Goal: Information Seeking & Learning: Find contact information

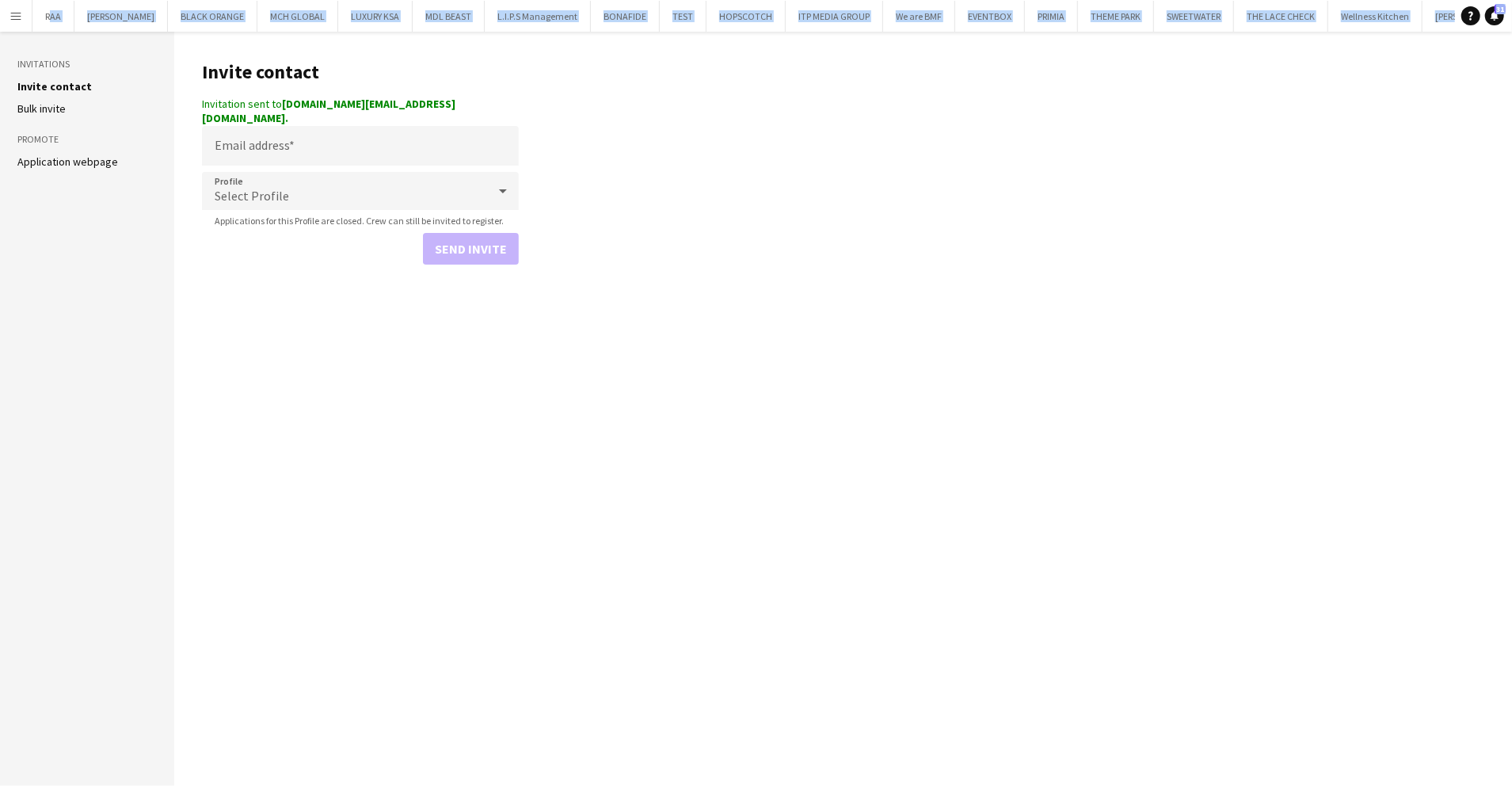
drag, startPoint x: 0, startPoint y: 0, endPoint x: 14, endPoint y: 21, distance: 25.2
click at [14, 21] on app-icon "Menu" at bounding box center [16, 16] width 13 height 13
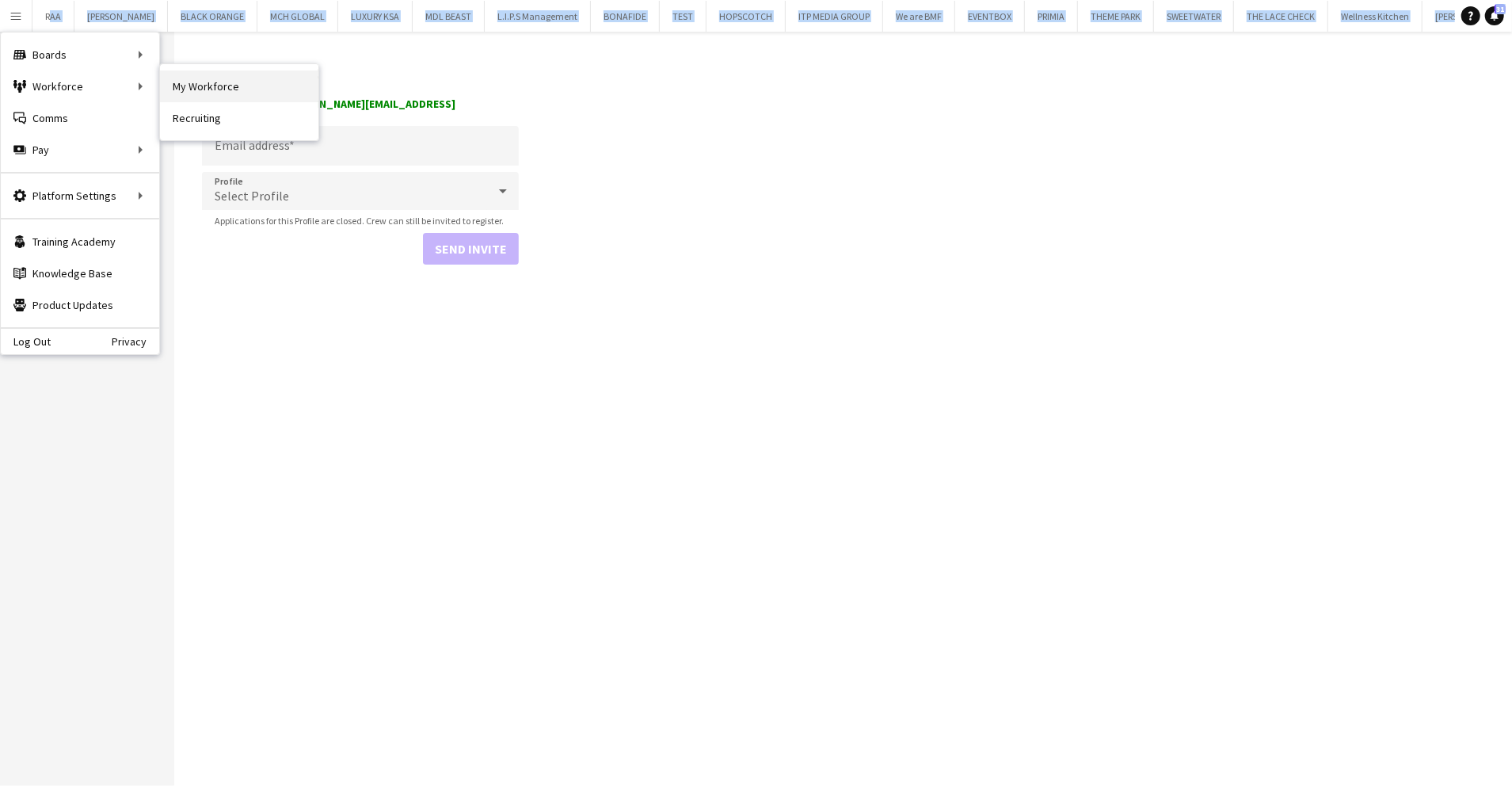
click at [244, 77] on link "My Workforce" at bounding box center [239, 86] width 159 height 31
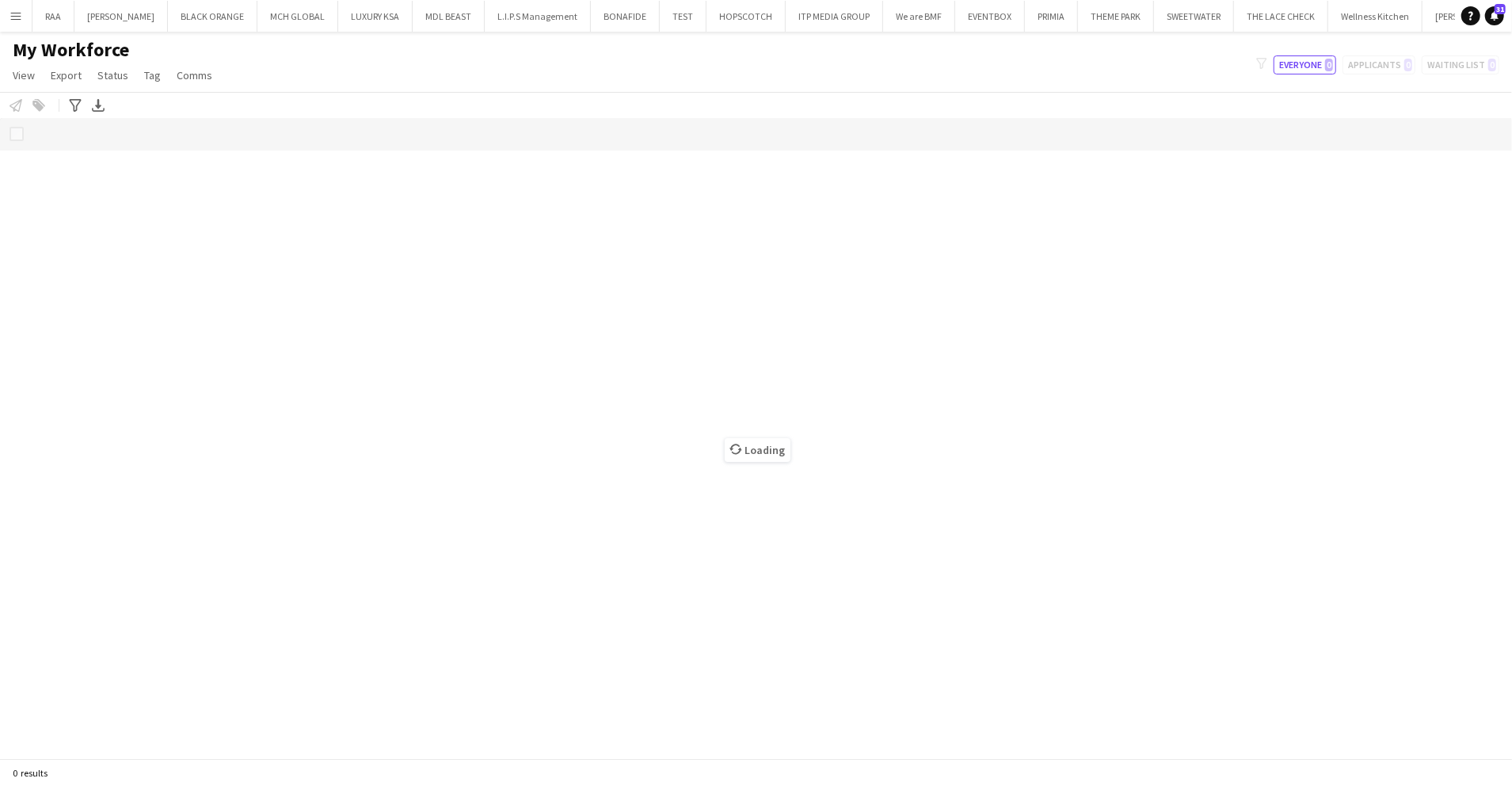
click at [386, 65] on div "My Workforce View Views Default view Basic Export View TAGS Test New view Updat…" at bounding box center [756, 64] width 1512 height 54
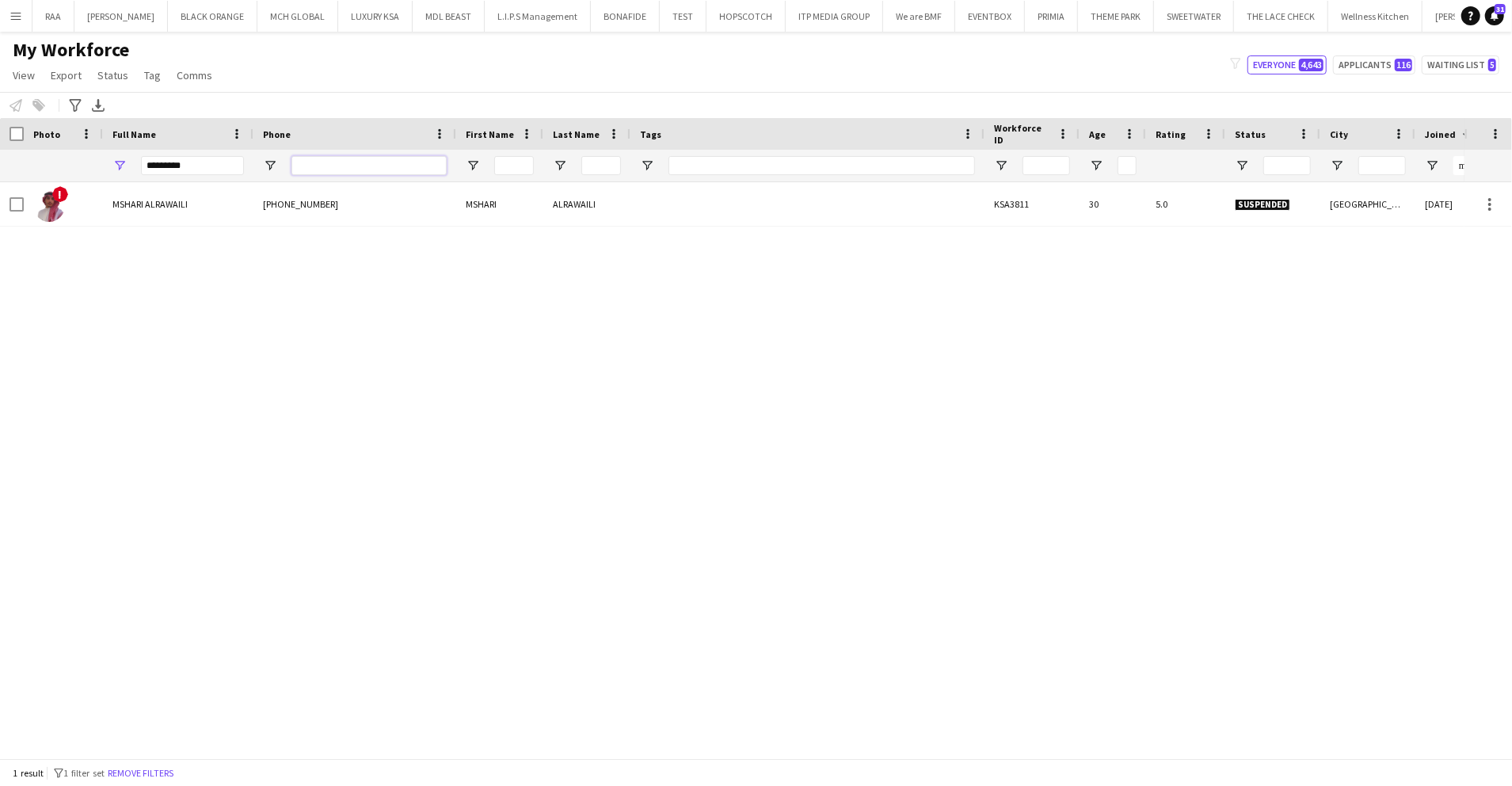
click at [403, 170] on input "Phone Filter Input" at bounding box center [369, 166] width 155 height 19
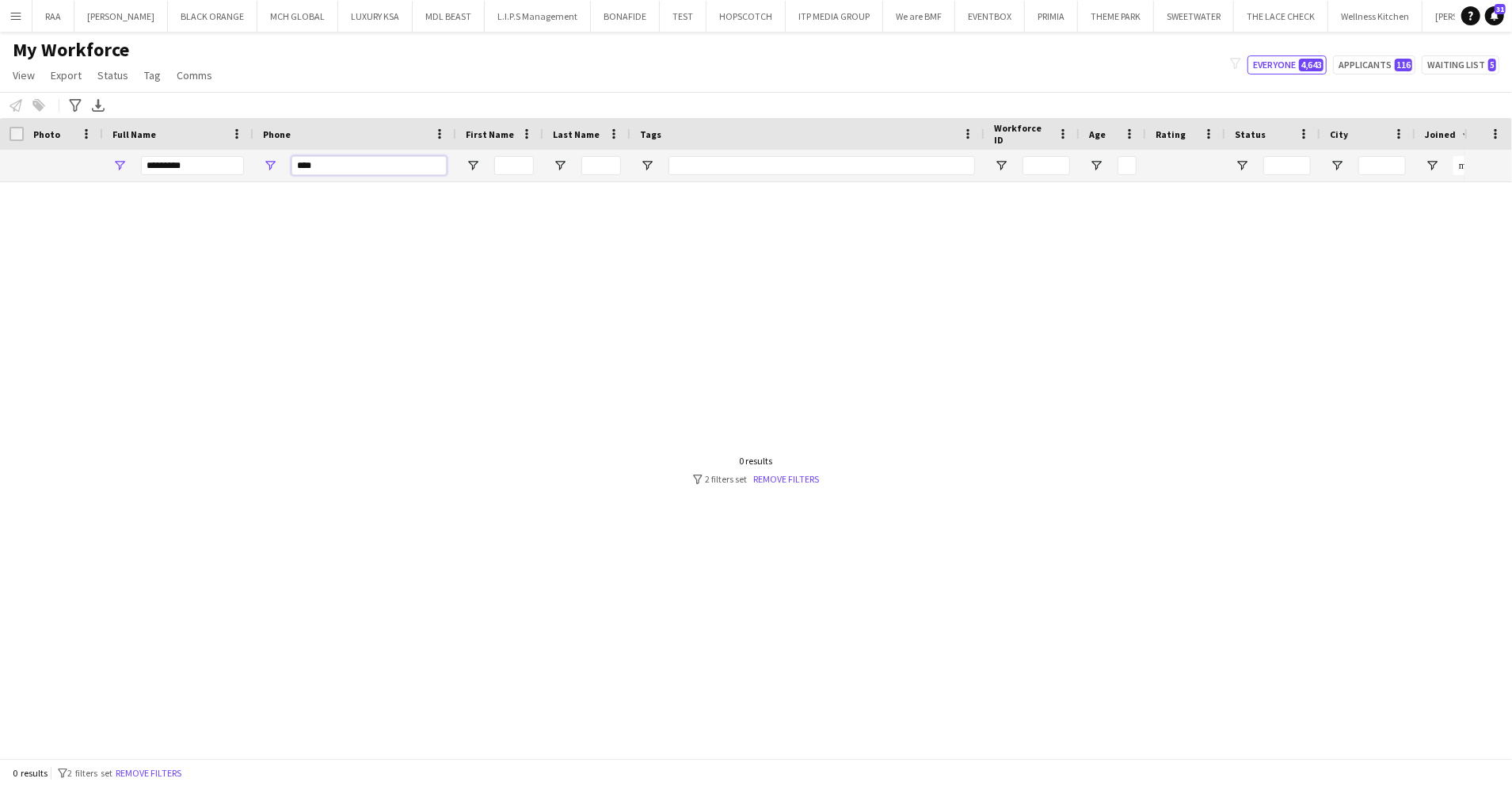
type input "****"
drag, startPoint x: 200, startPoint y: 159, endPoint x: 41, endPoint y: 161, distance: 159.0
click at [41, 161] on div "*********" at bounding box center [1103, 165] width 2206 height 31
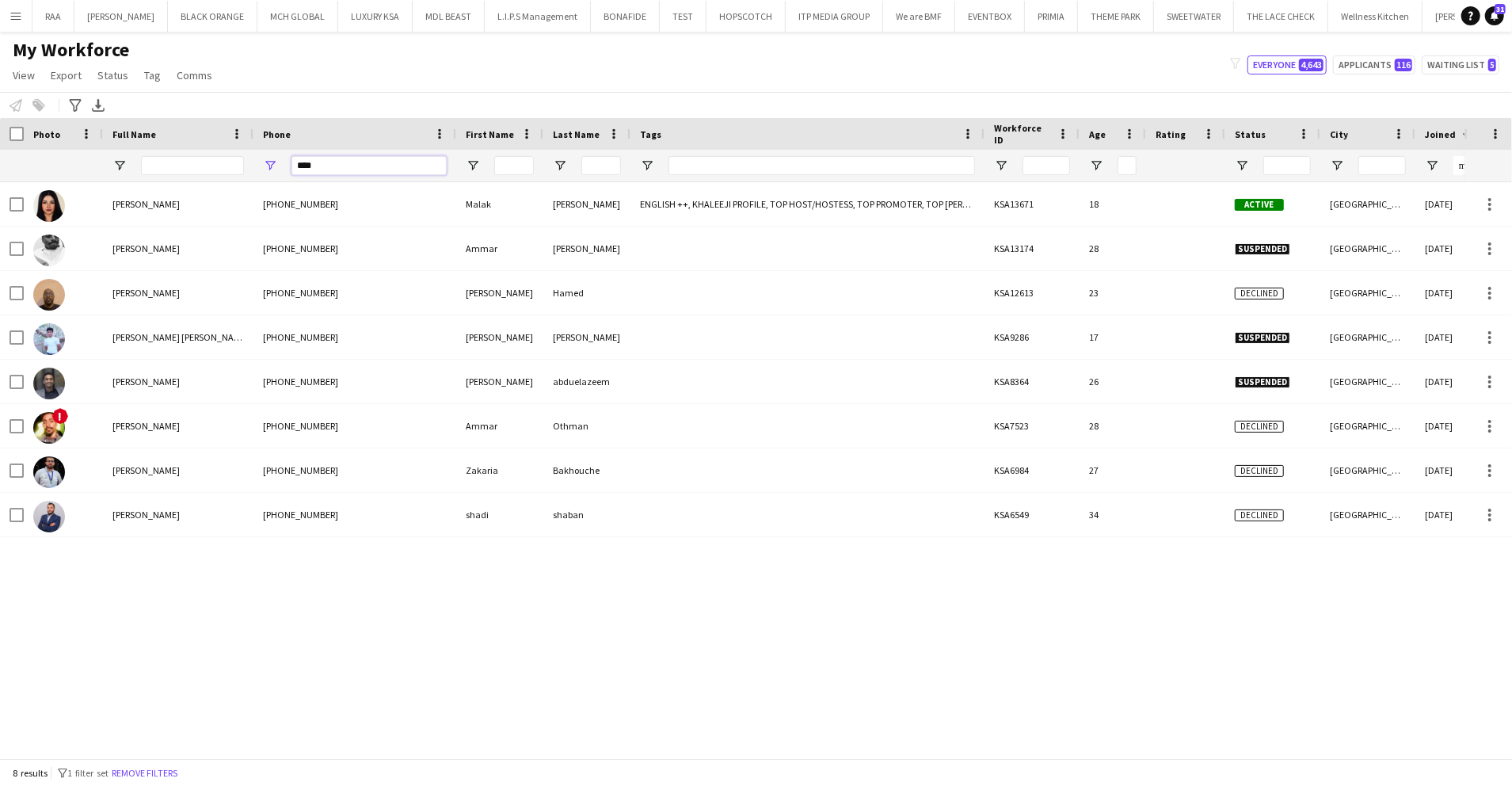
click at [300, 163] on input "****" at bounding box center [369, 166] width 155 height 19
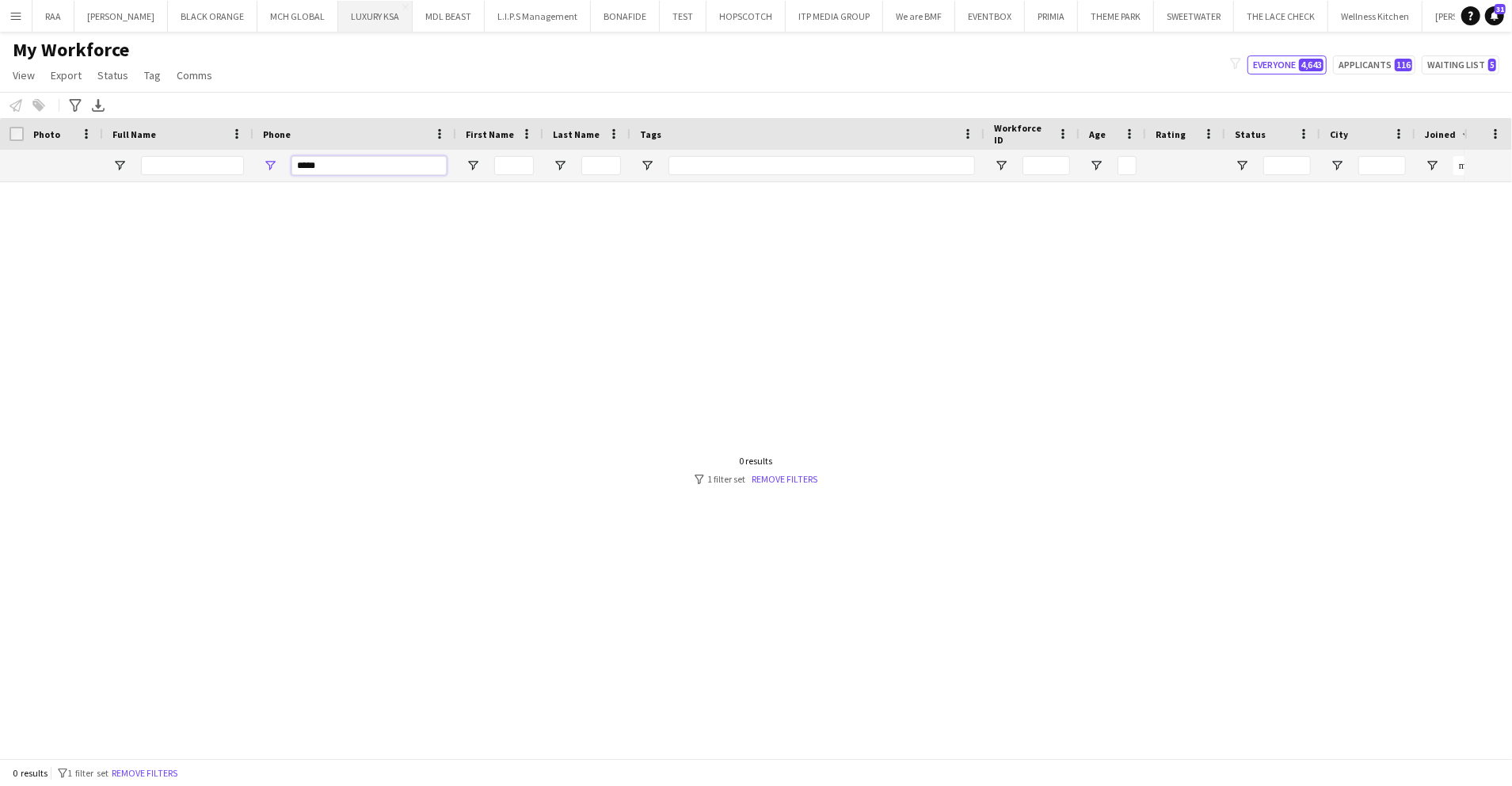
type input "*****"
click at [213, 156] on input "Full Name Filter Input" at bounding box center [192, 166] width 103 height 19
type input "******"
drag, startPoint x: 330, startPoint y: 173, endPoint x: 237, endPoint y: 147, distance: 96.6
click at [238, 149] on div "Workforce Details Photo Full Name City" at bounding box center [1103, 151] width 2206 height 64
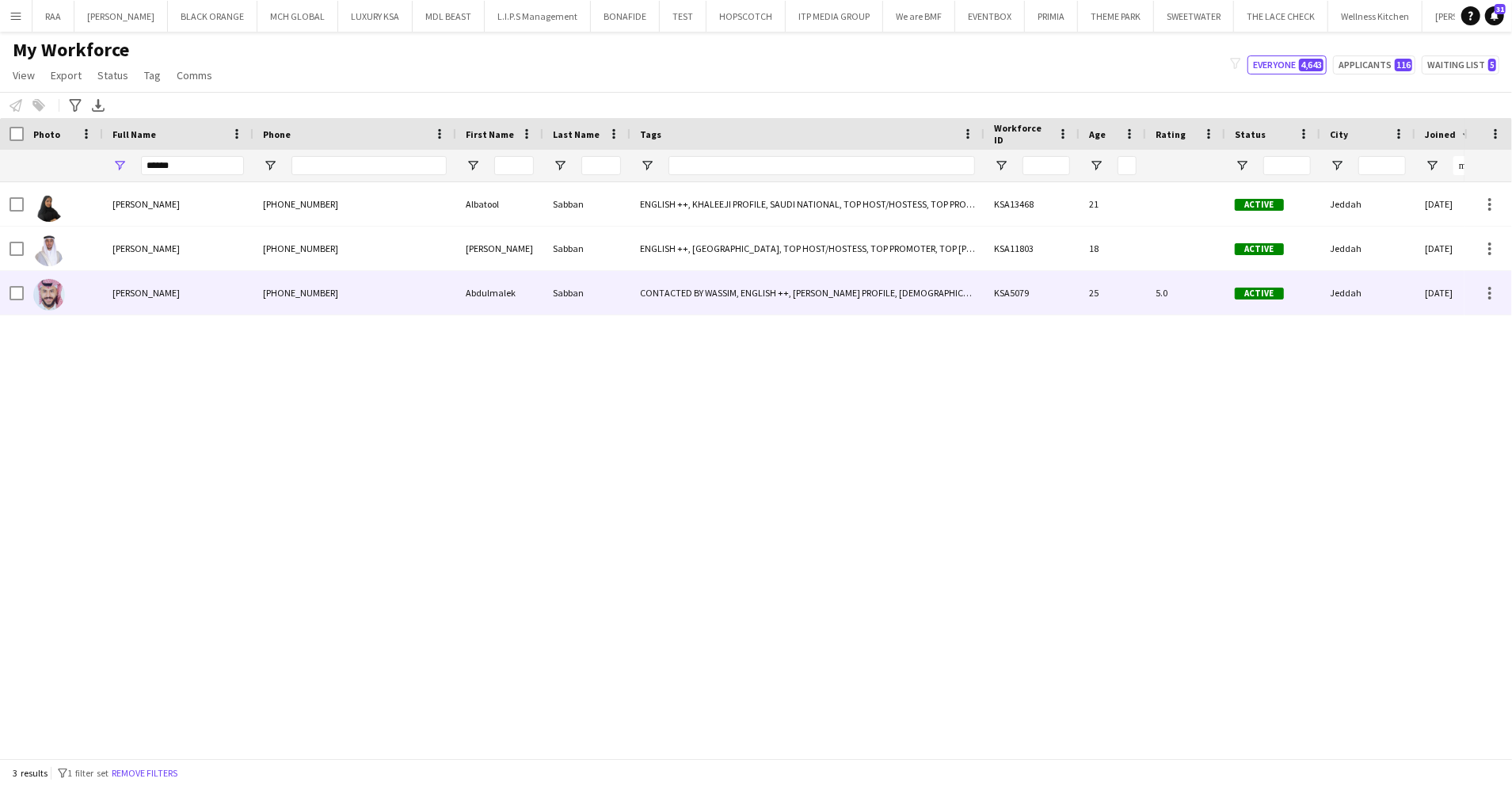
click at [203, 283] on div "[PERSON_NAME]" at bounding box center [178, 292] width 151 height 43
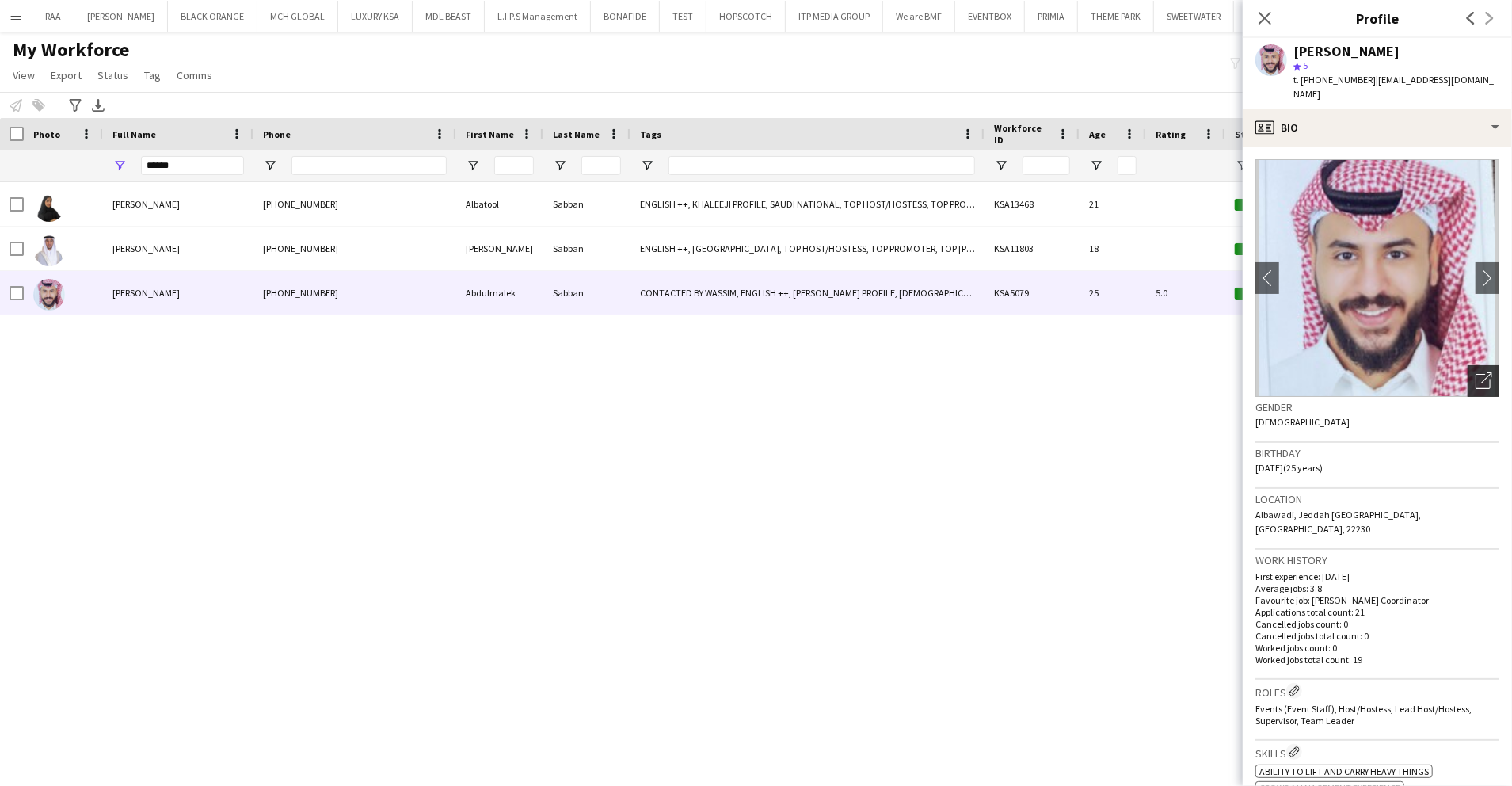
click at [1468, 370] on div "Open photos pop-in" at bounding box center [1483, 381] width 31 height 31
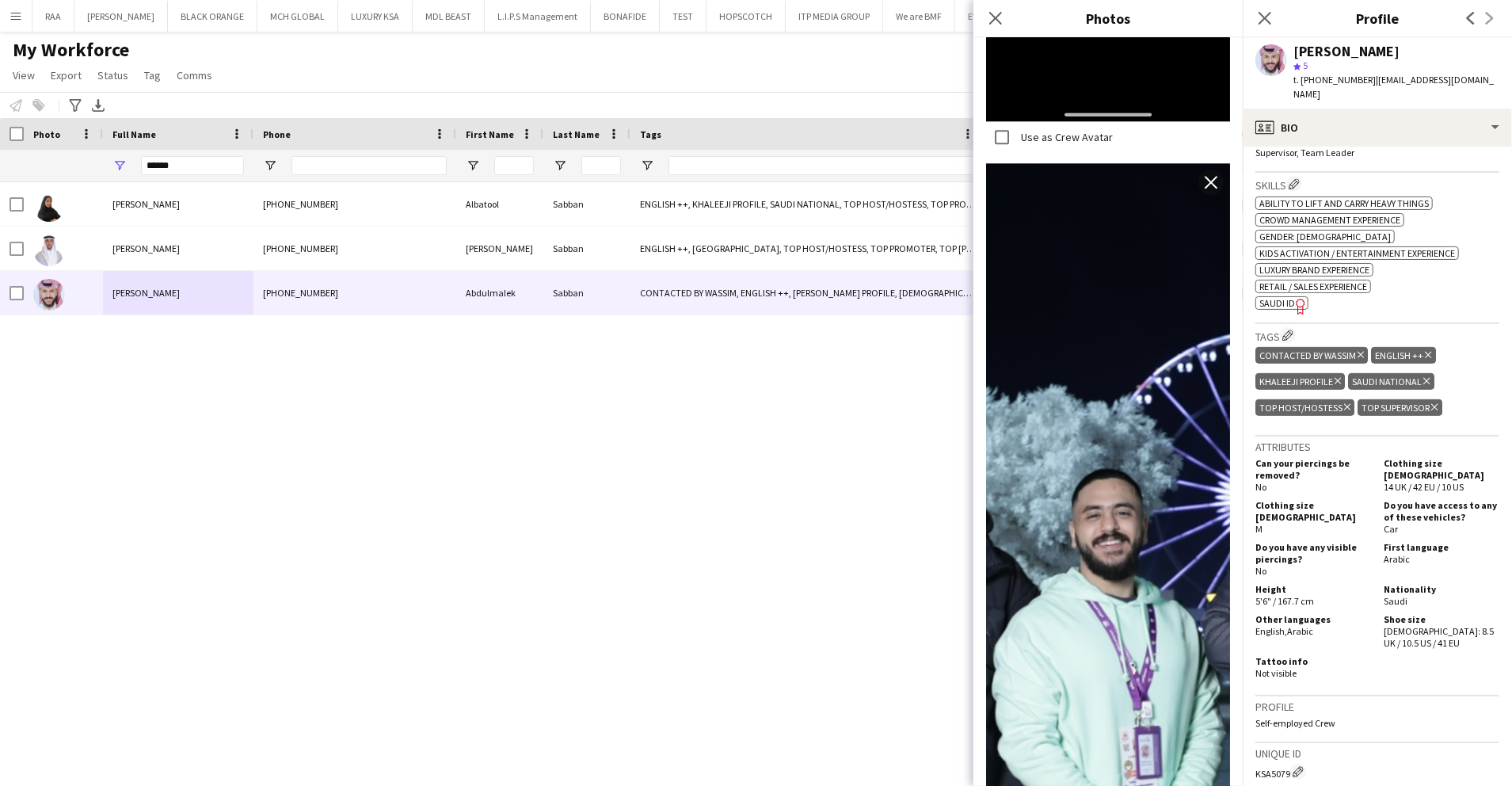
scroll to position [634, 0]
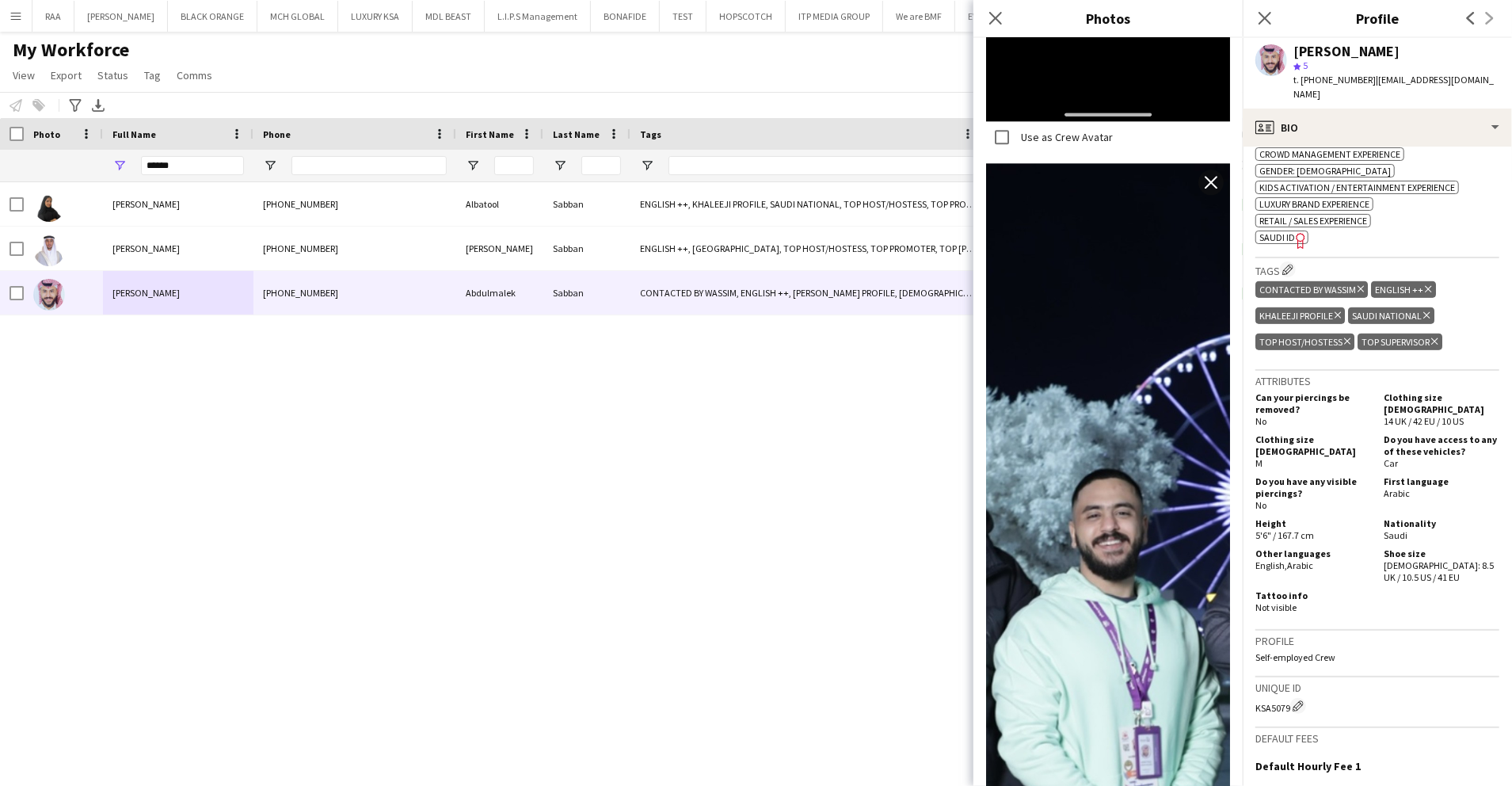
click at [1329, 80] on span "t. [PHONE_NUMBER]" at bounding box center [1335, 80] width 82 height 12
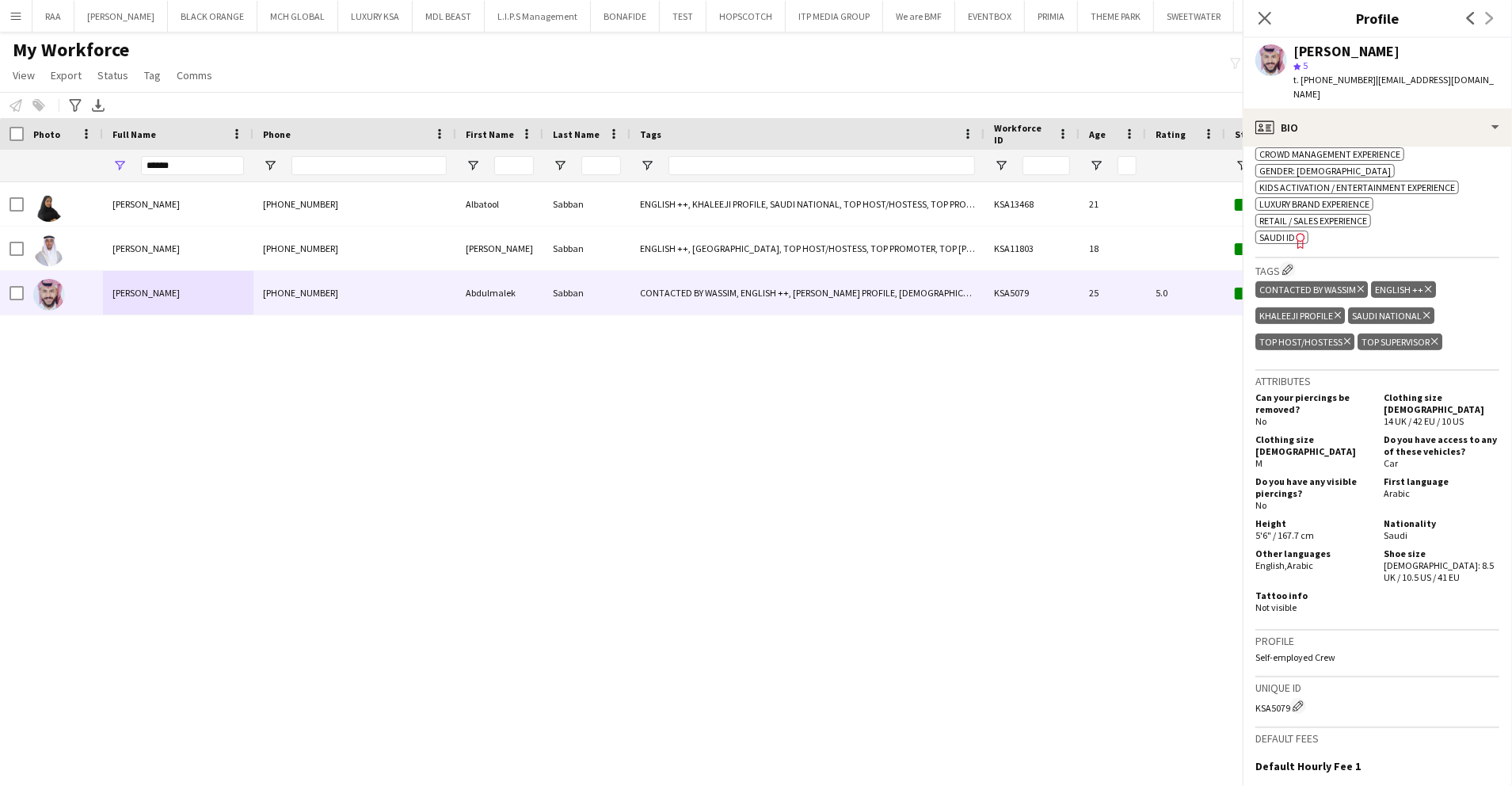
click at [1329, 80] on span "t. [PHONE_NUMBER]" at bounding box center [1335, 80] width 82 height 12
copy span "966510081616"
drag, startPoint x: 363, startPoint y: 168, endPoint x: 363, endPoint y: 157, distance: 11.0
click at [361, 168] on input "Phone Filter Input" at bounding box center [369, 166] width 155 height 19
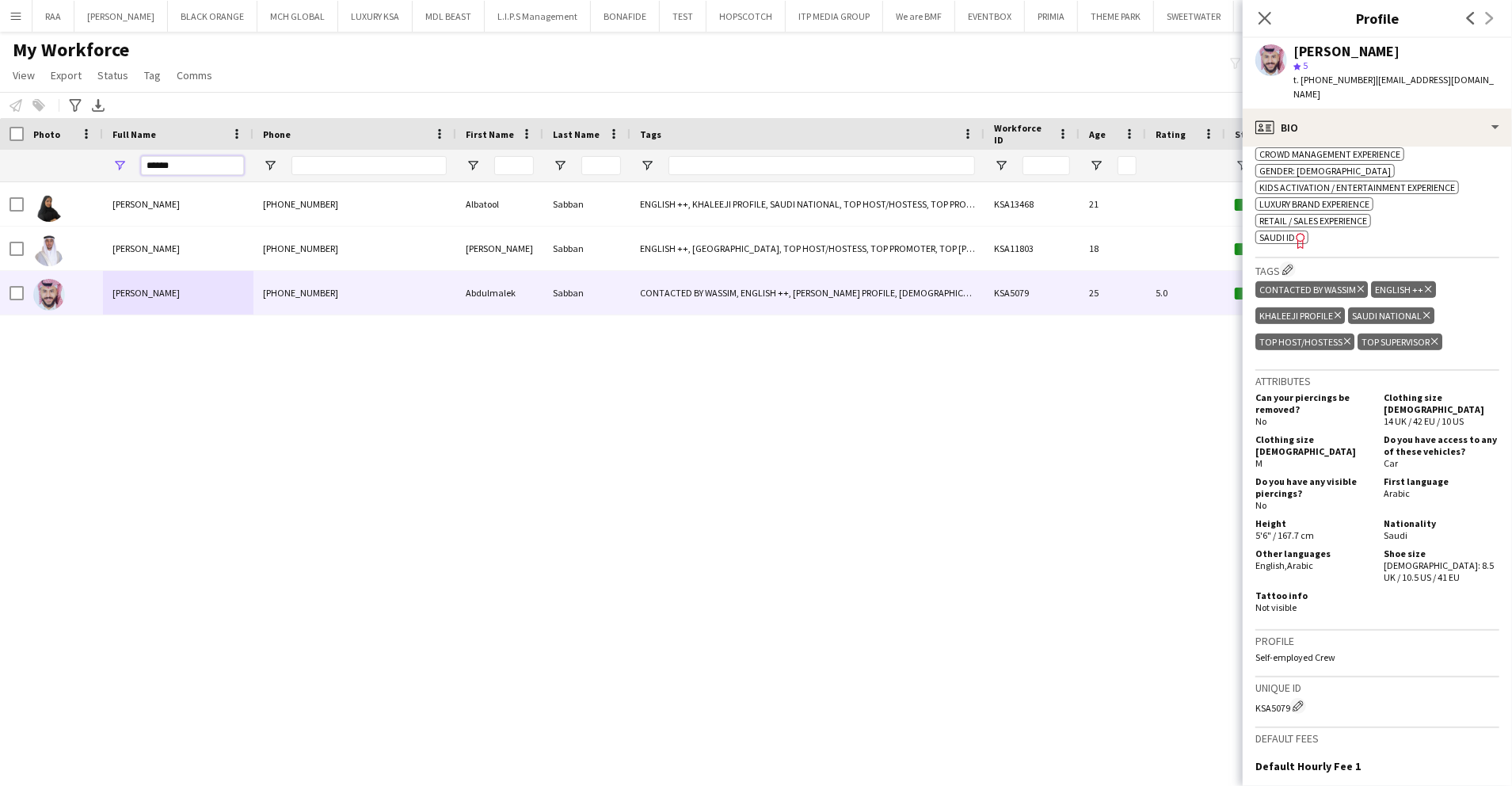
drag, startPoint x: 180, startPoint y: 167, endPoint x: 52, endPoint y: 165, distance: 128.0
click at [52, 165] on div "******" at bounding box center [1103, 165] width 2206 height 31
click at [324, 170] on input "Phone Filter Input" at bounding box center [369, 166] width 155 height 19
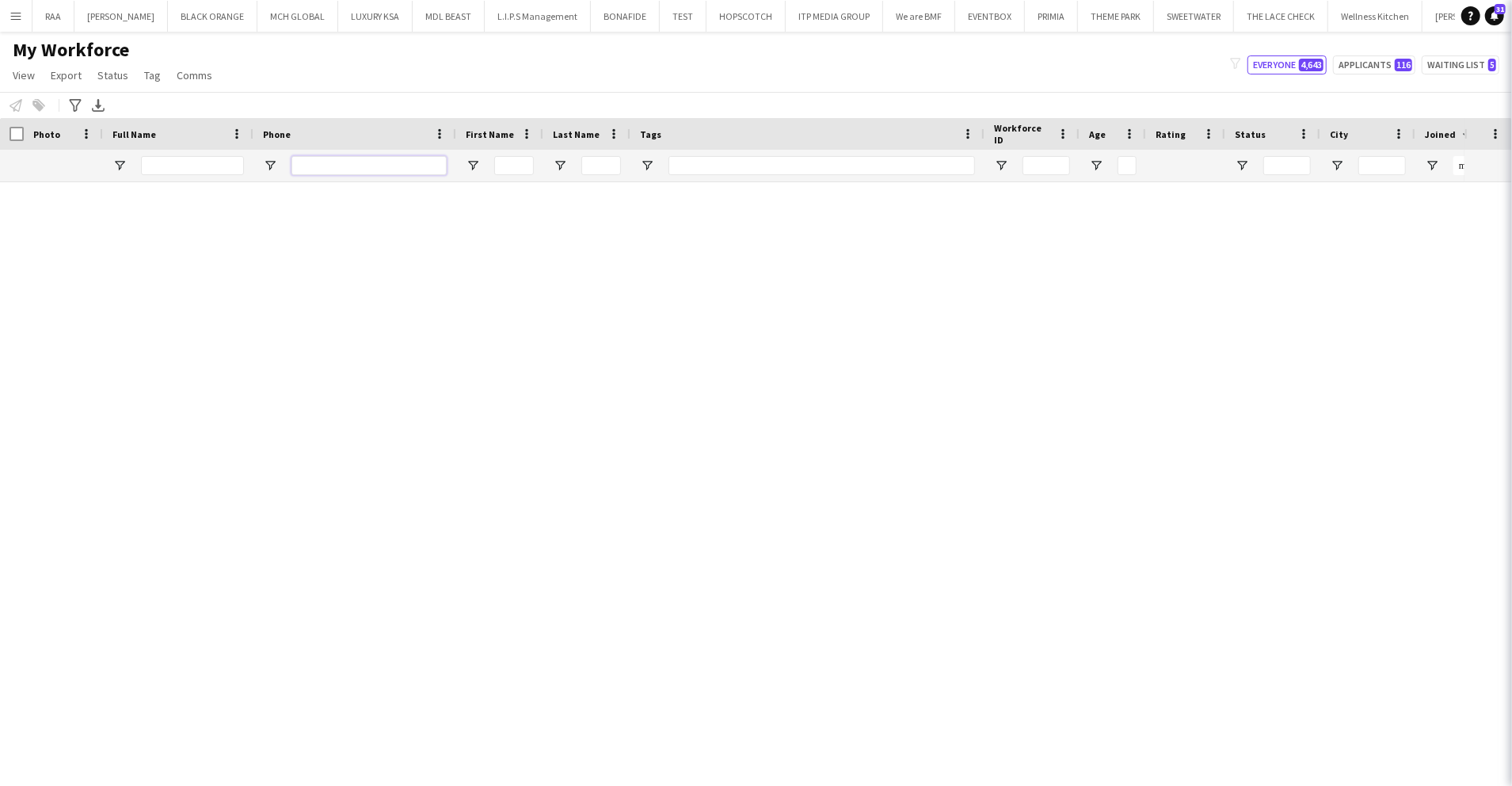
click at [332, 170] on input "Phone Filter Input" at bounding box center [369, 166] width 155 height 19
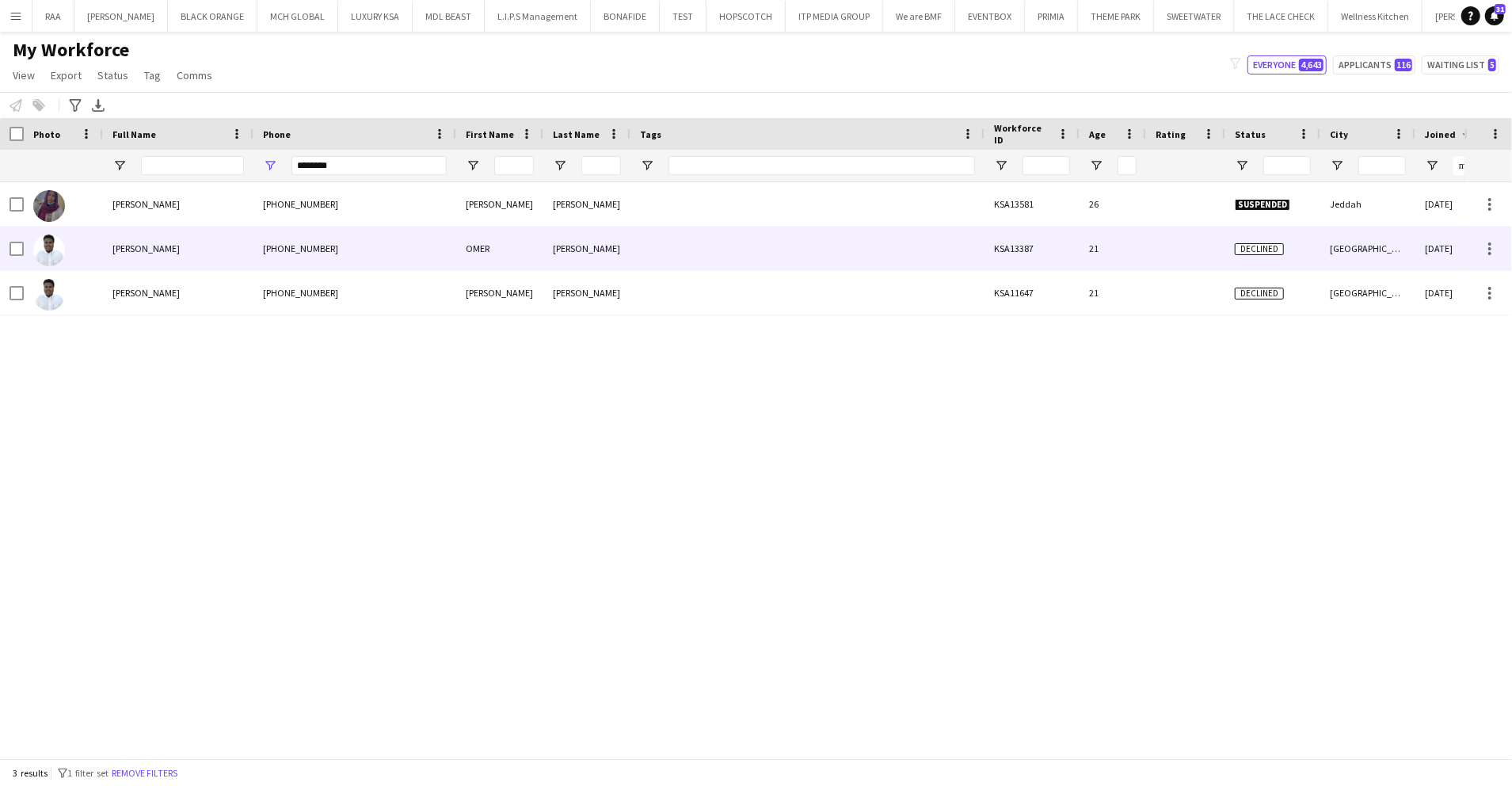
click at [393, 248] on div "[PHONE_NUMBER]" at bounding box center [355, 248] width 203 height 43
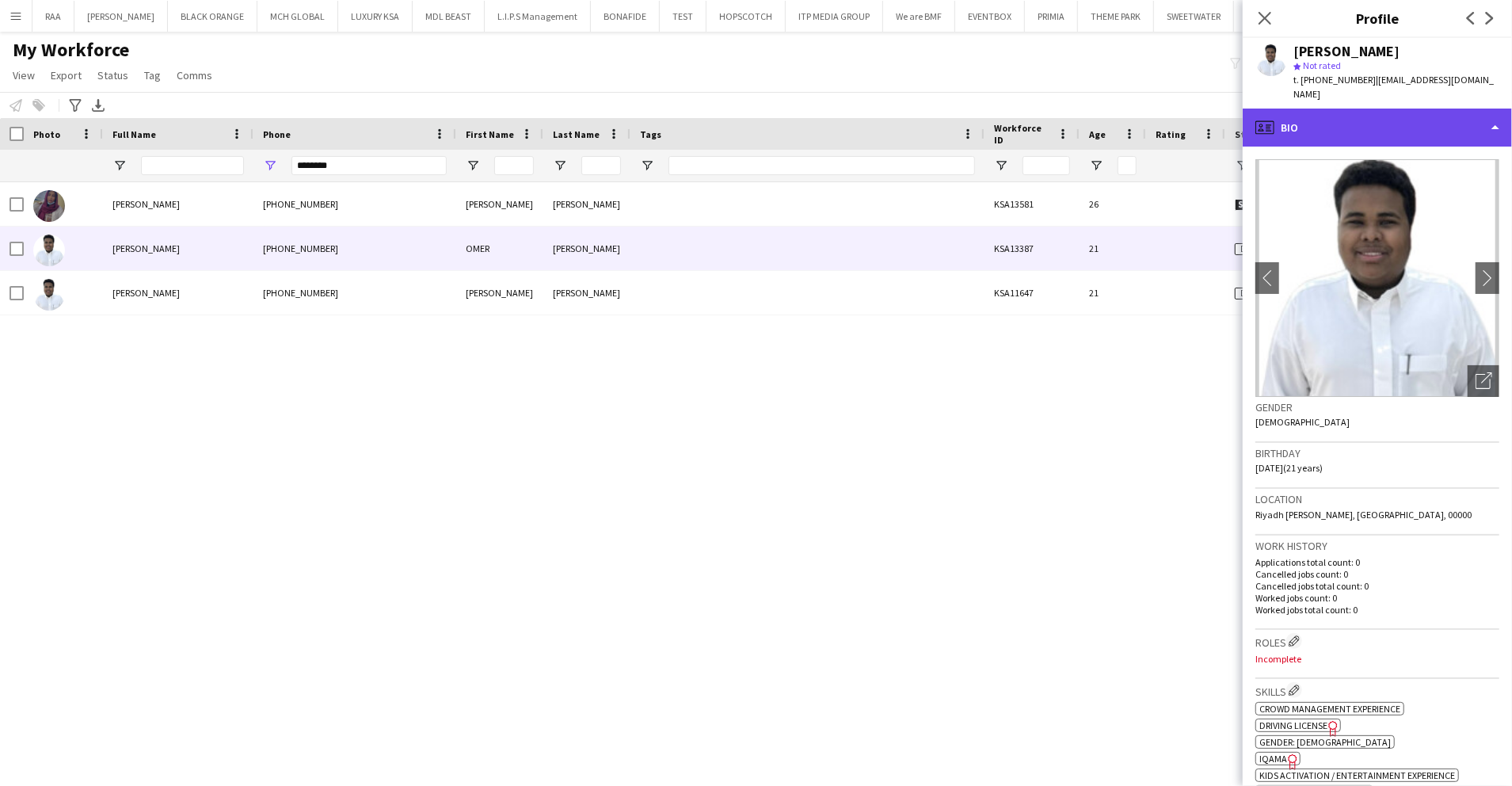
click at [1315, 117] on div "profile Bio" at bounding box center [1378, 127] width 270 height 38
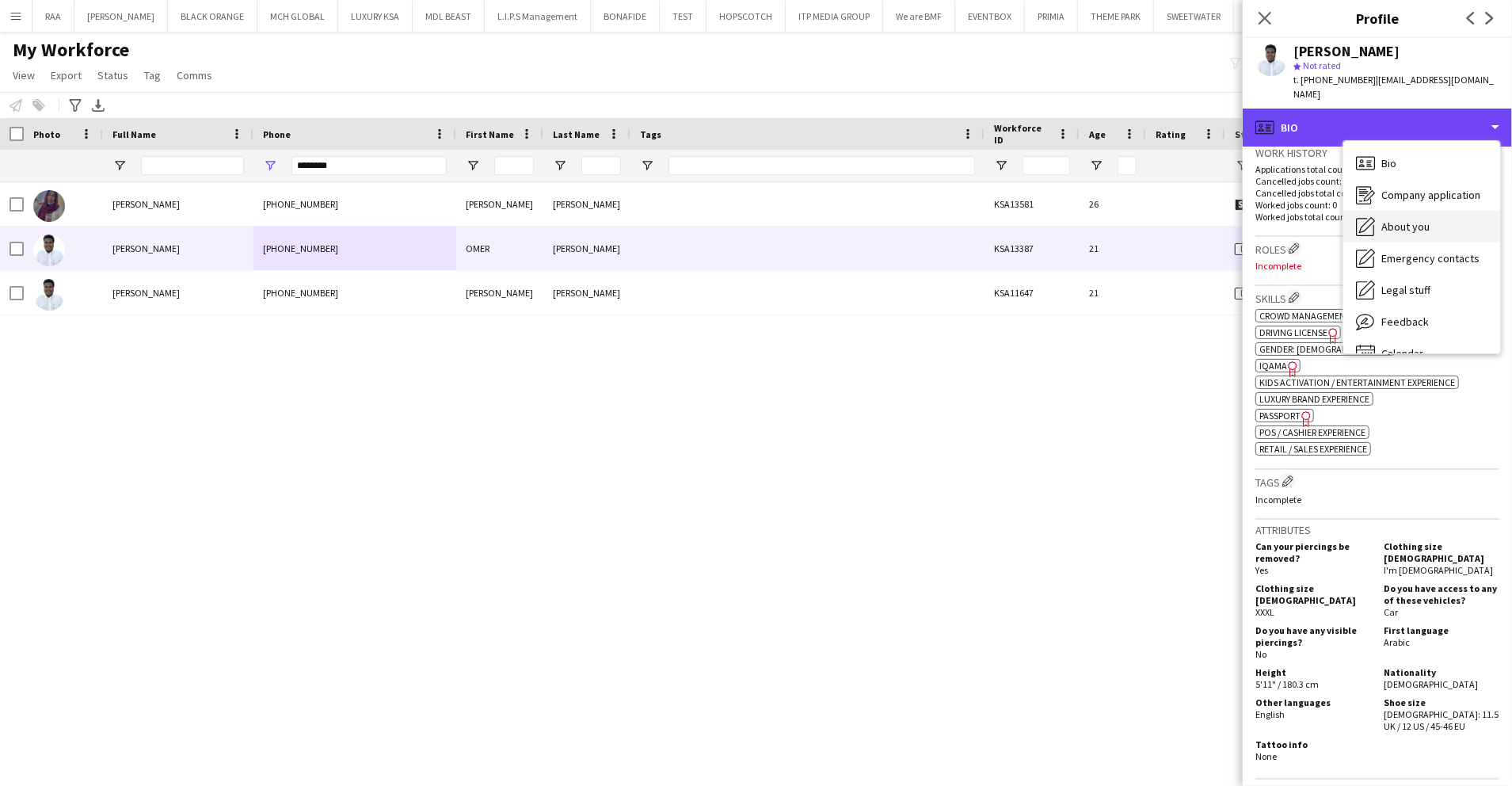
scroll to position [422, 0]
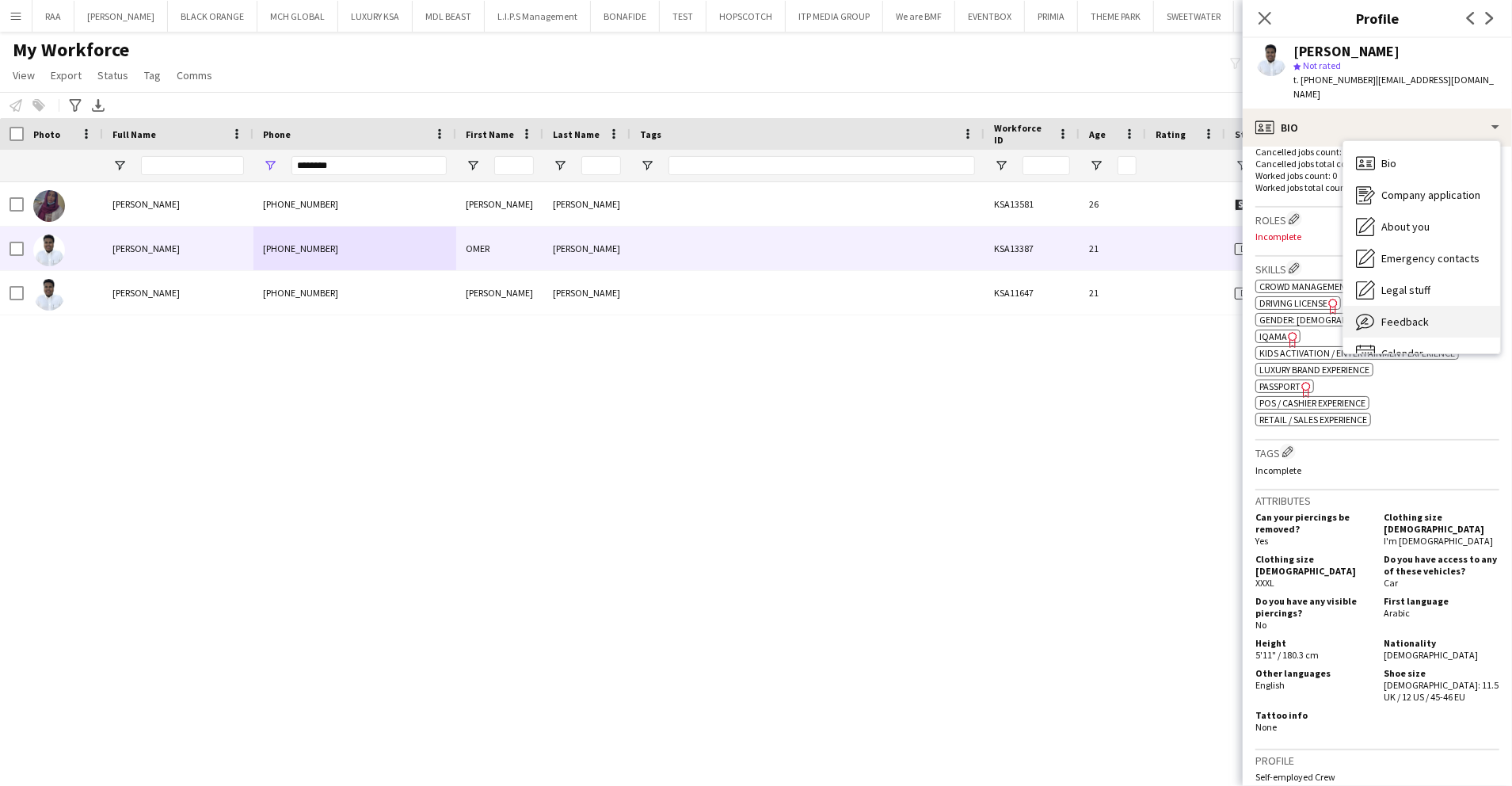
click at [1431, 309] on div "Feedback Feedback" at bounding box center [1422, 321] width 157 height 31
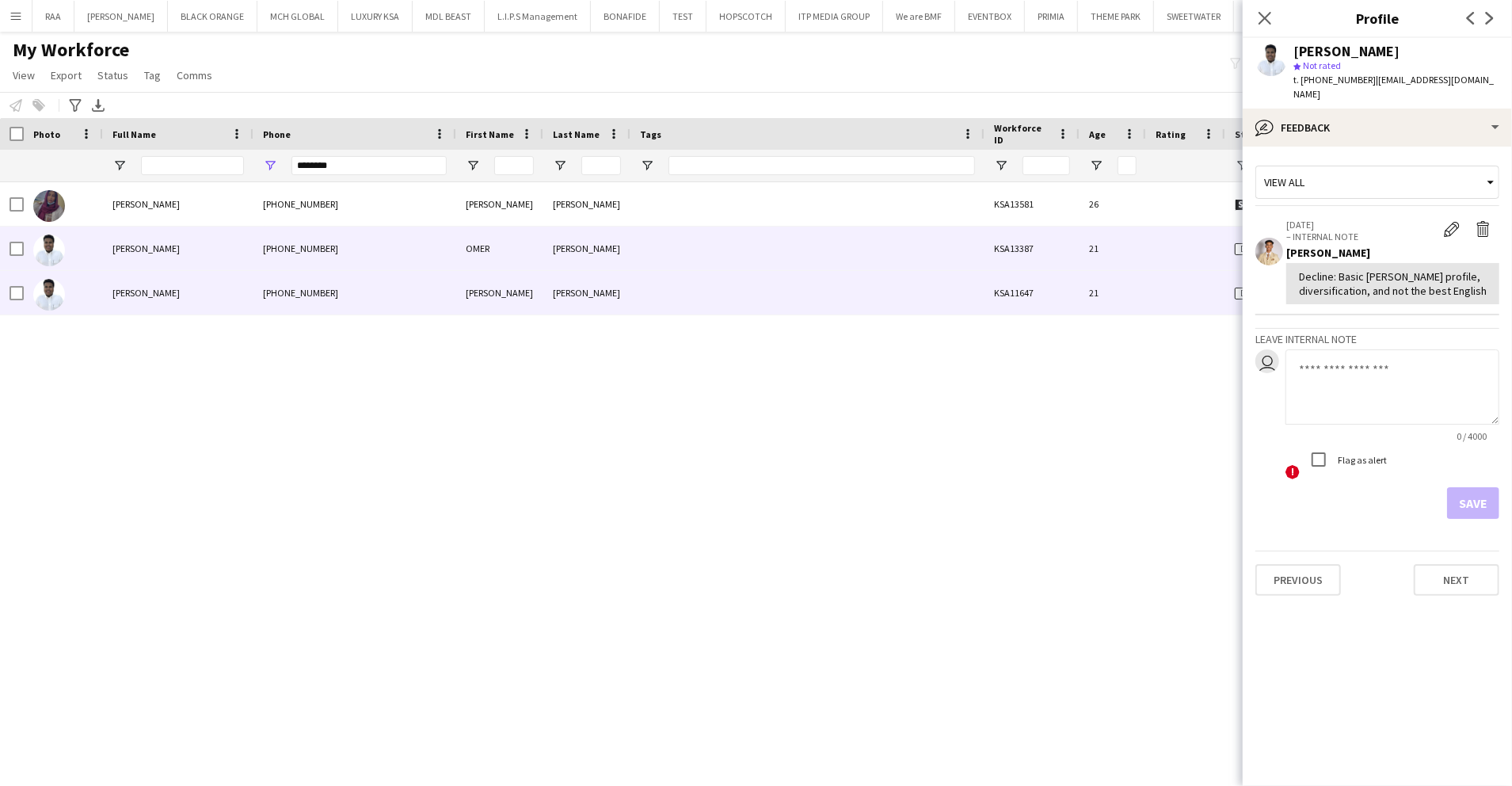
click at [1139, 298] on div "21" at bounding box center [1113, 292] width 67 height 43
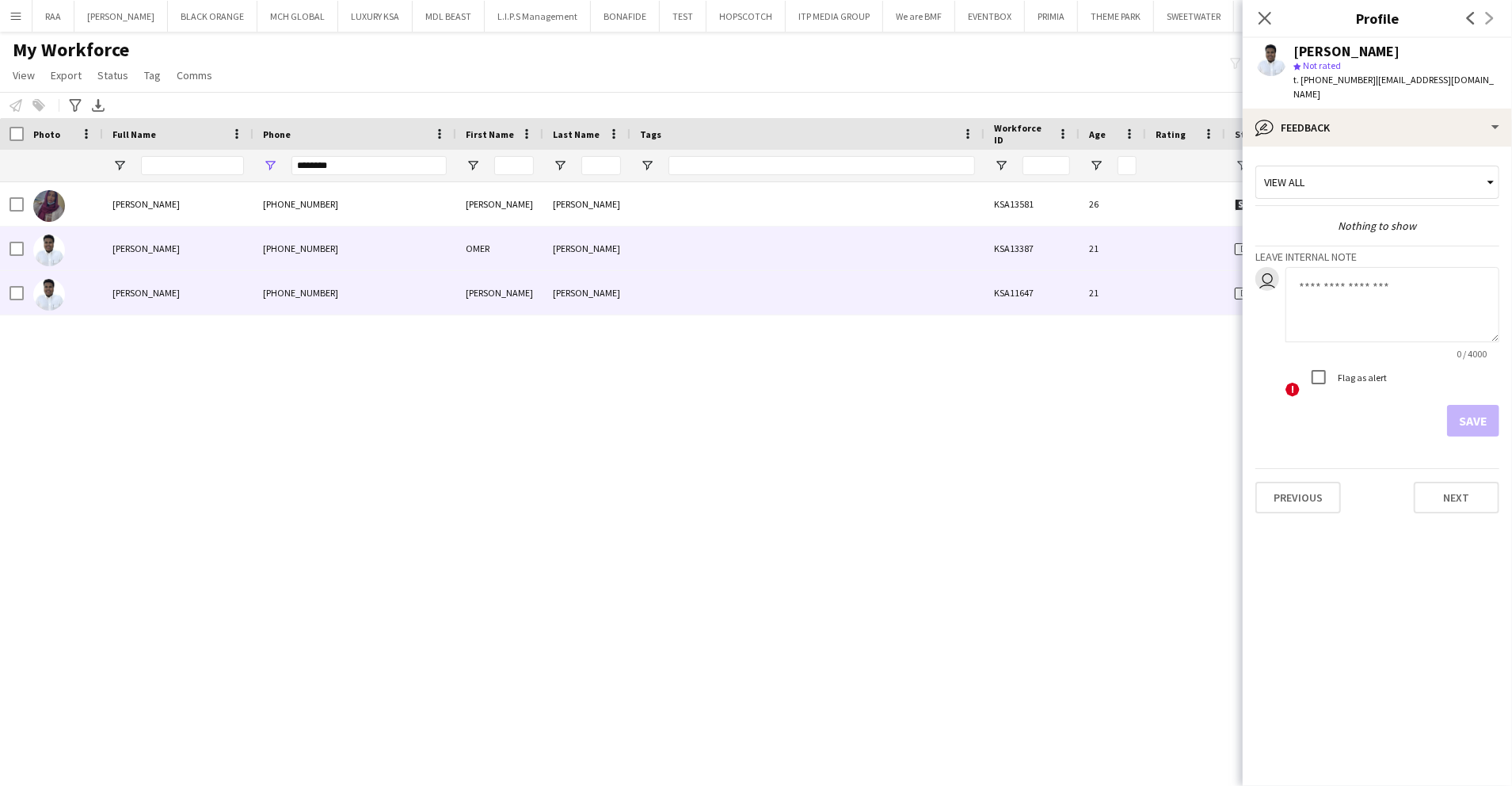
click at [1081, 250] on div "21" at bounding box center [1113, 248] width 67 height 43
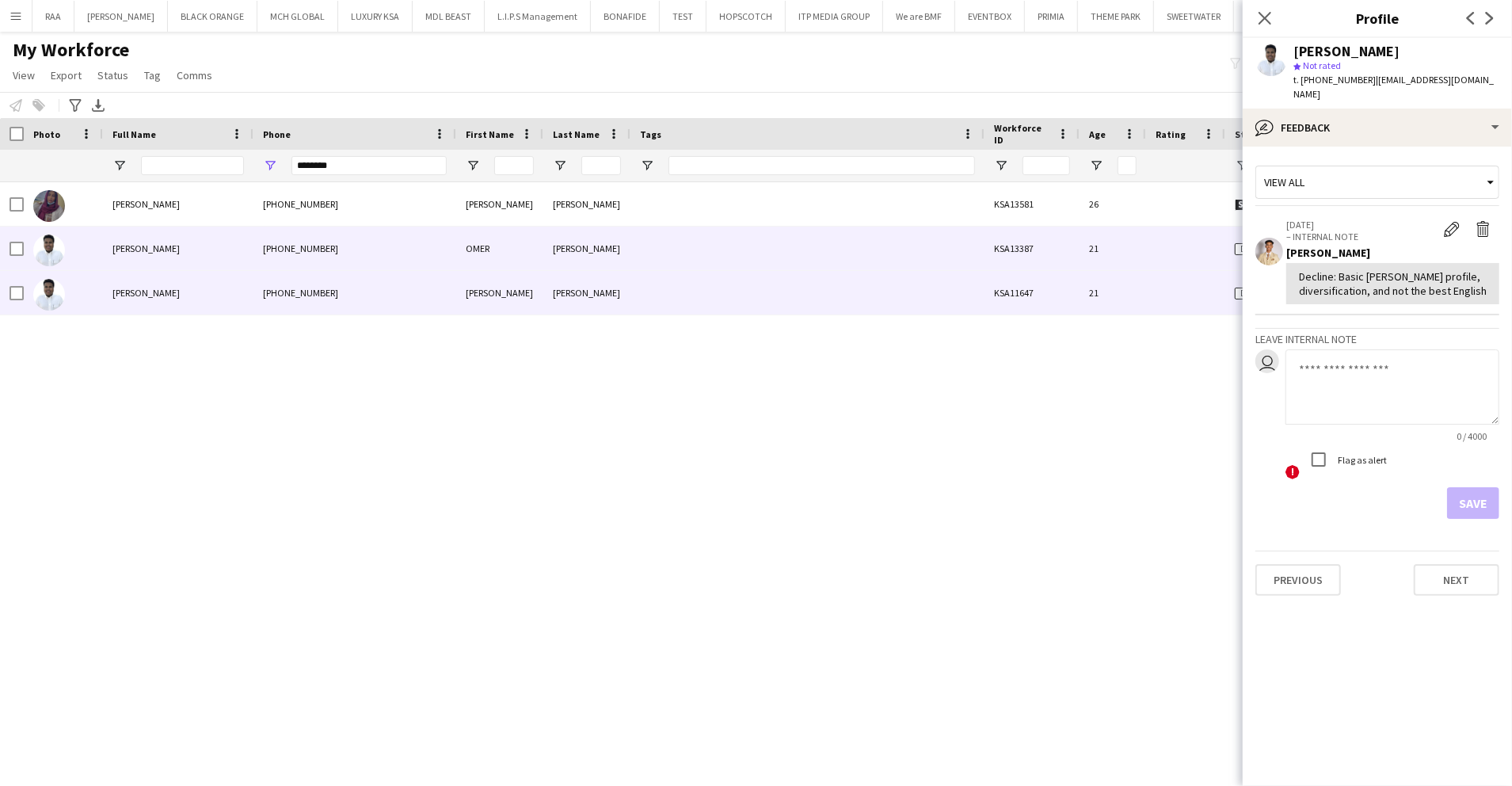
click at [1079, 282] on div "KSA11647" at bounding box center [1032, 292] width 95 height 43
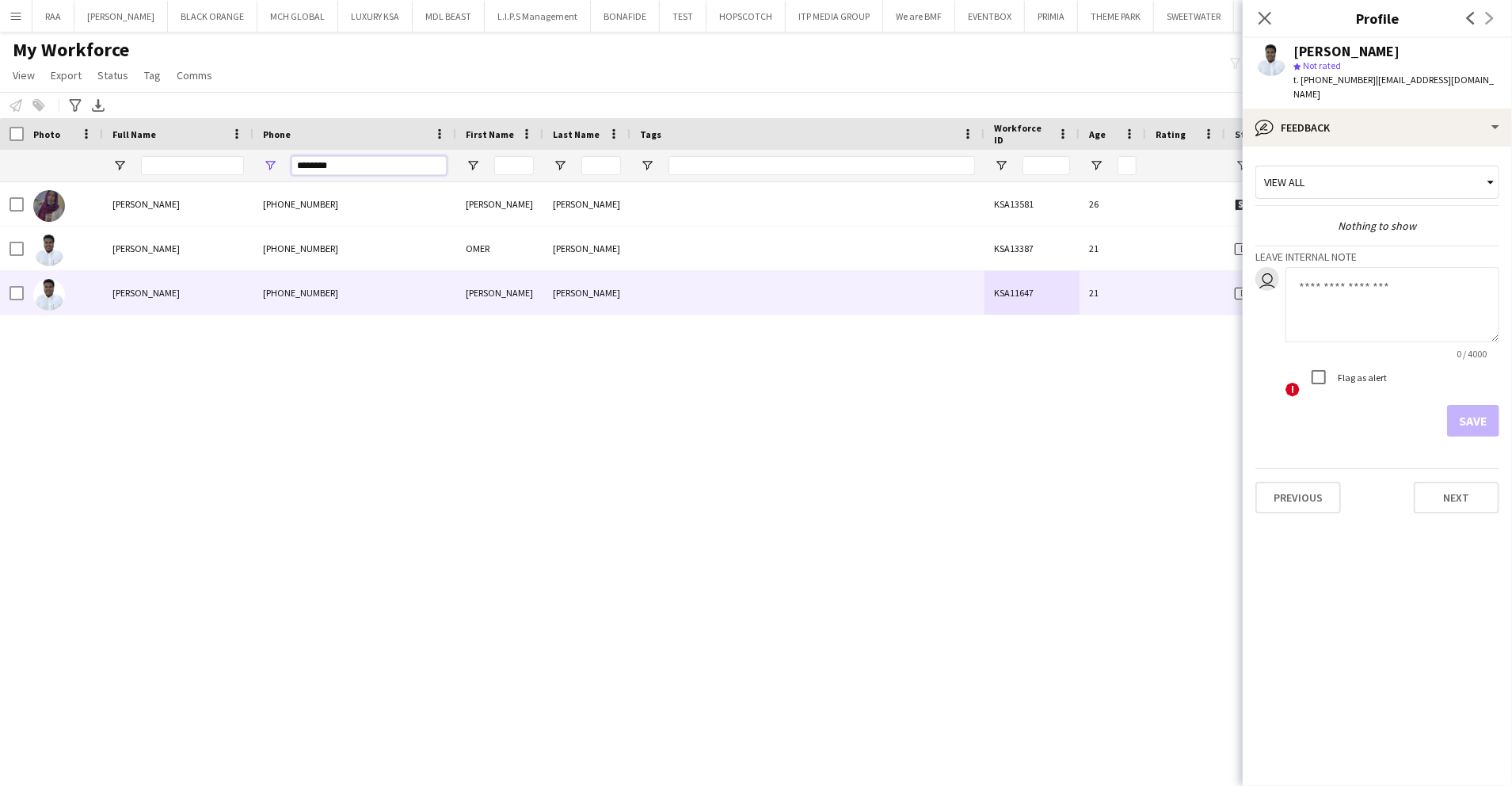
drag, startPoint x: 404, startPoint y: 159, endPoint x: 272, endPoint y: 160, distance: 132.0
click at [272, 160] on div "********" at bounding box center [355, 165] width 203 height 31
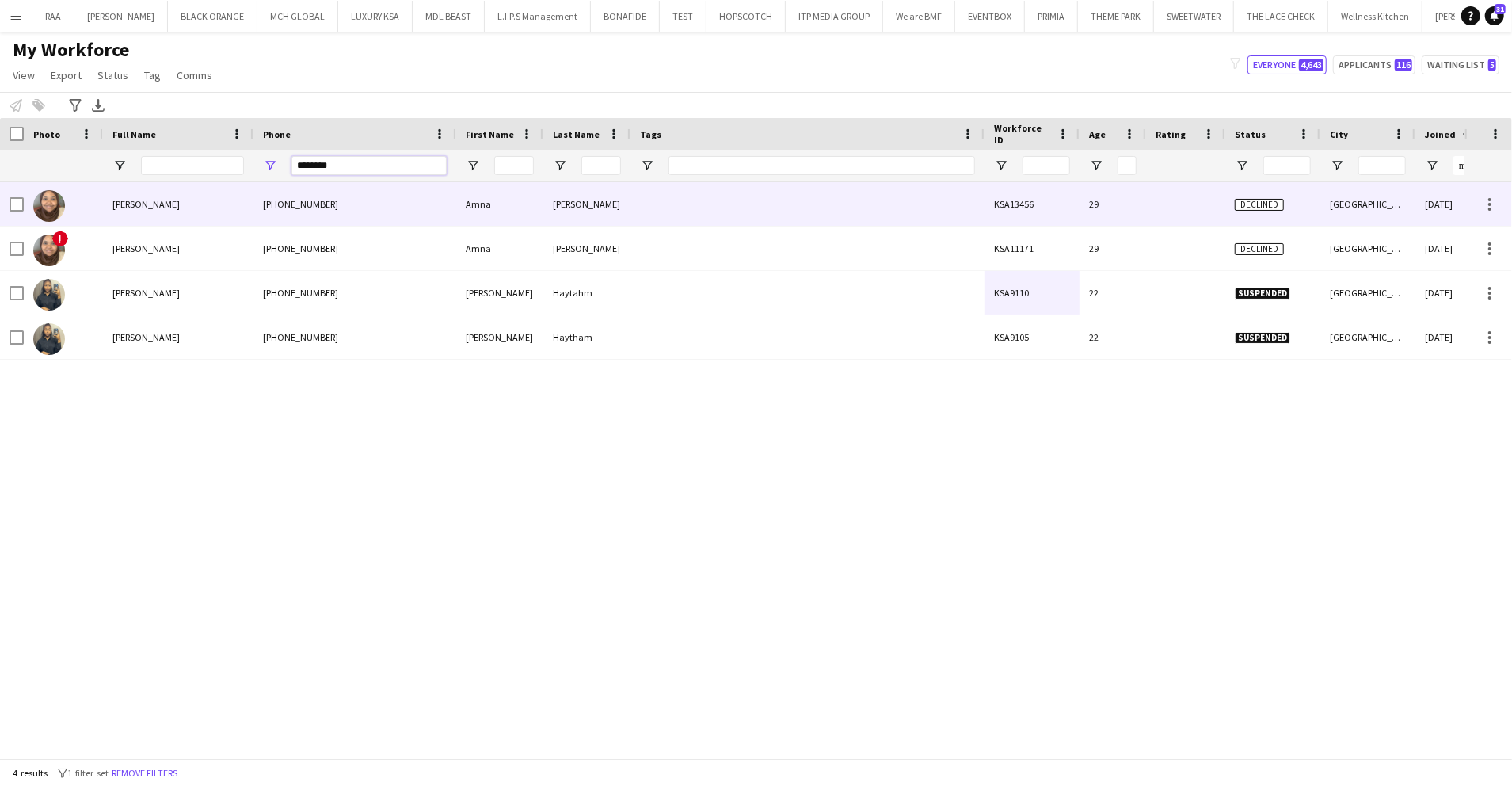
type input "********"
click at [345, 196] on div "[PHONE_NUMBER]" at bounding box center [355, 204] width 203 height 43
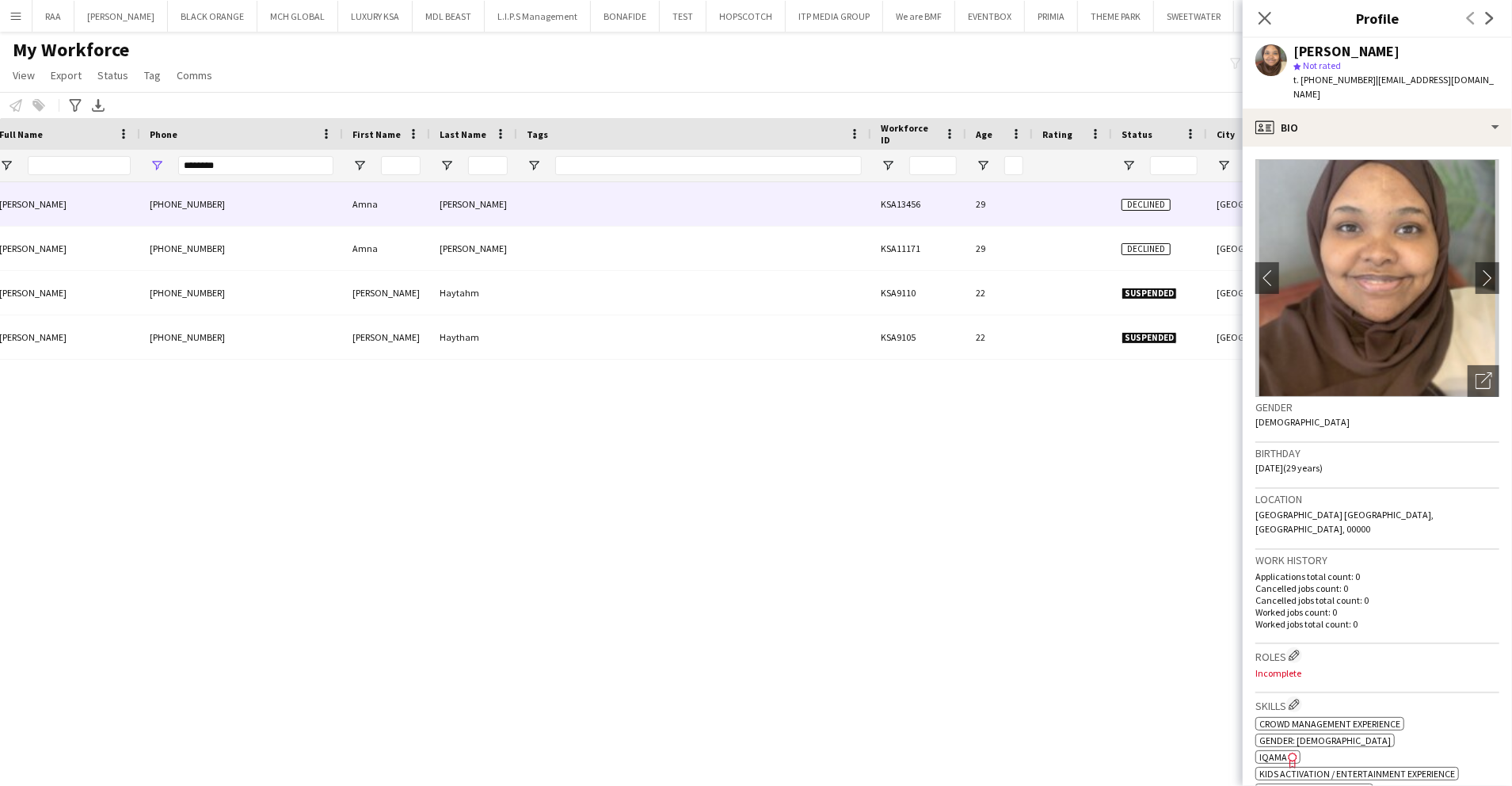
scroll to position [0, 0]
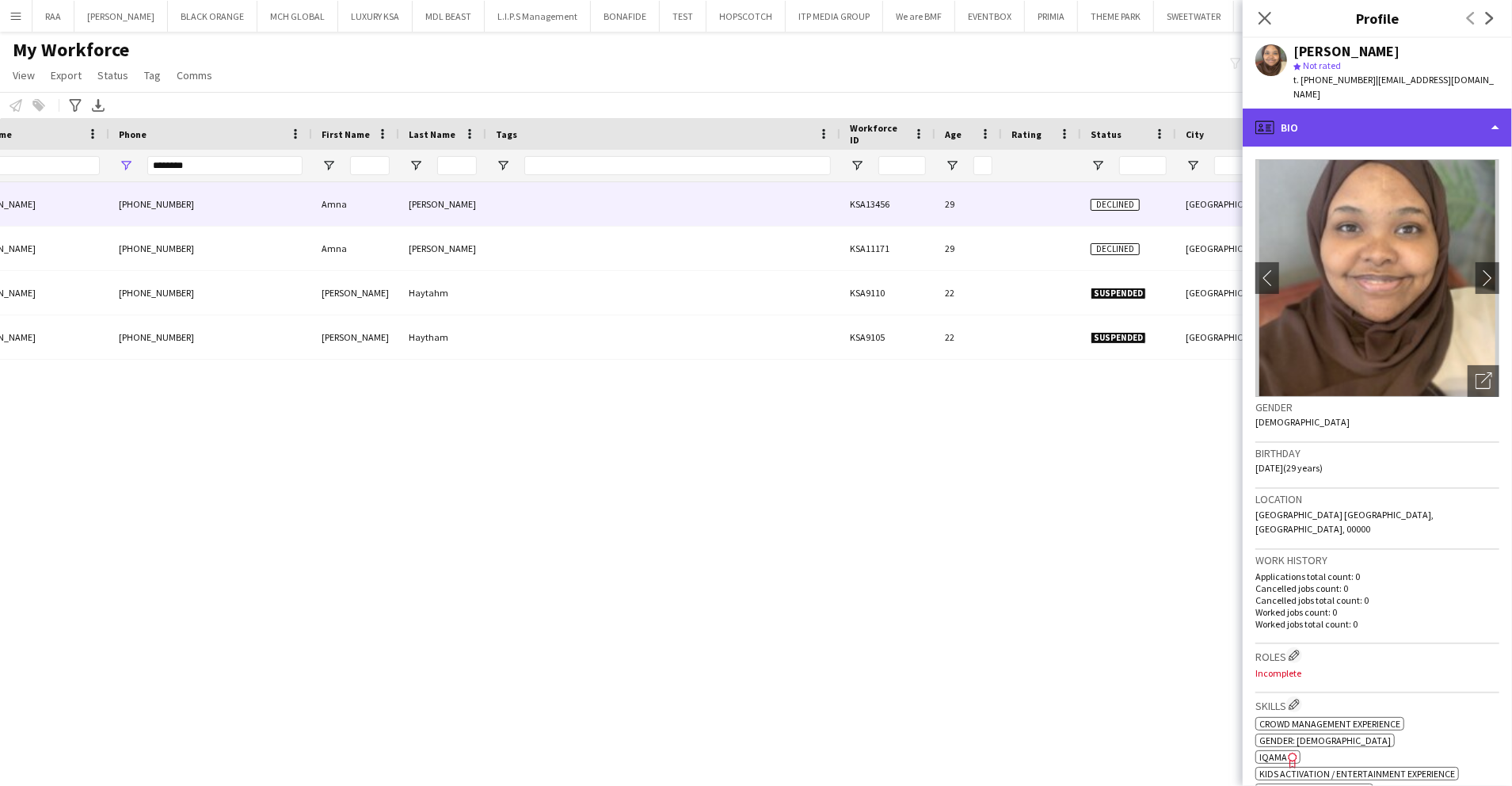
click at [1359, 113] on div "profile Bio" at bounding box center [1378, 127] width 270 height 38
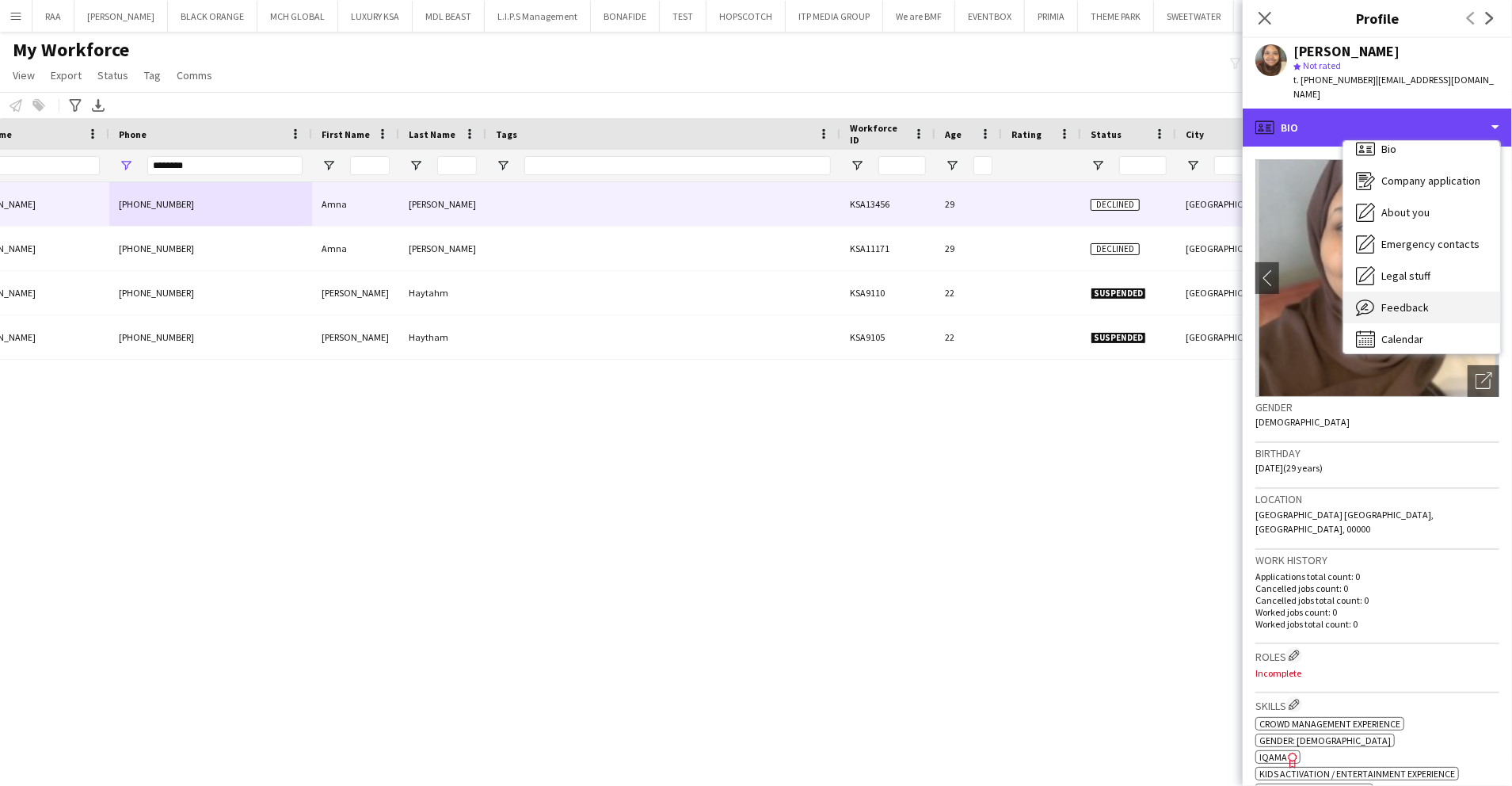
scroll to position [23, 0]
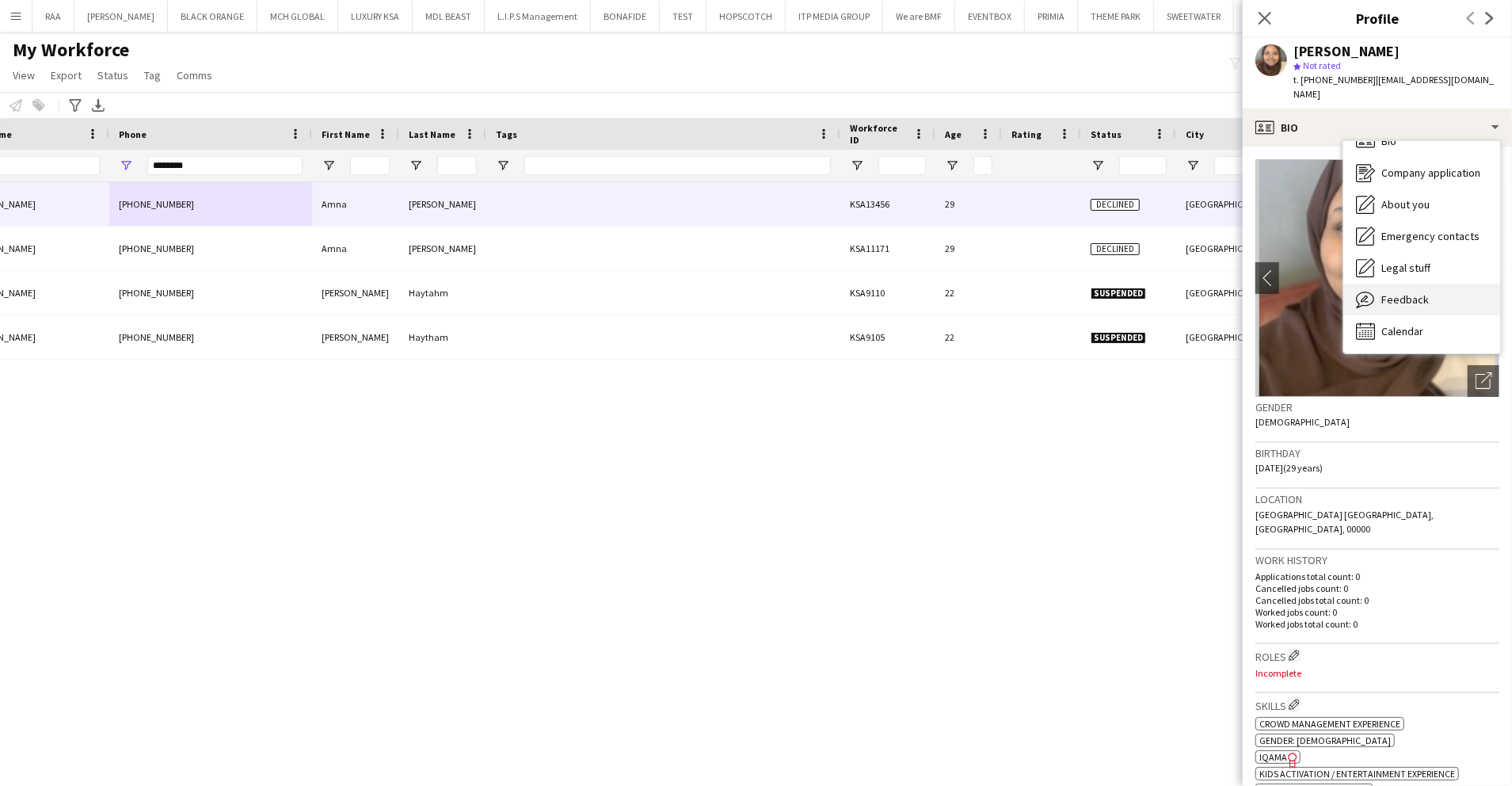
click at [1405, 292] on span "Feedback" at bounding box center [1405, 300] width 48 height 14
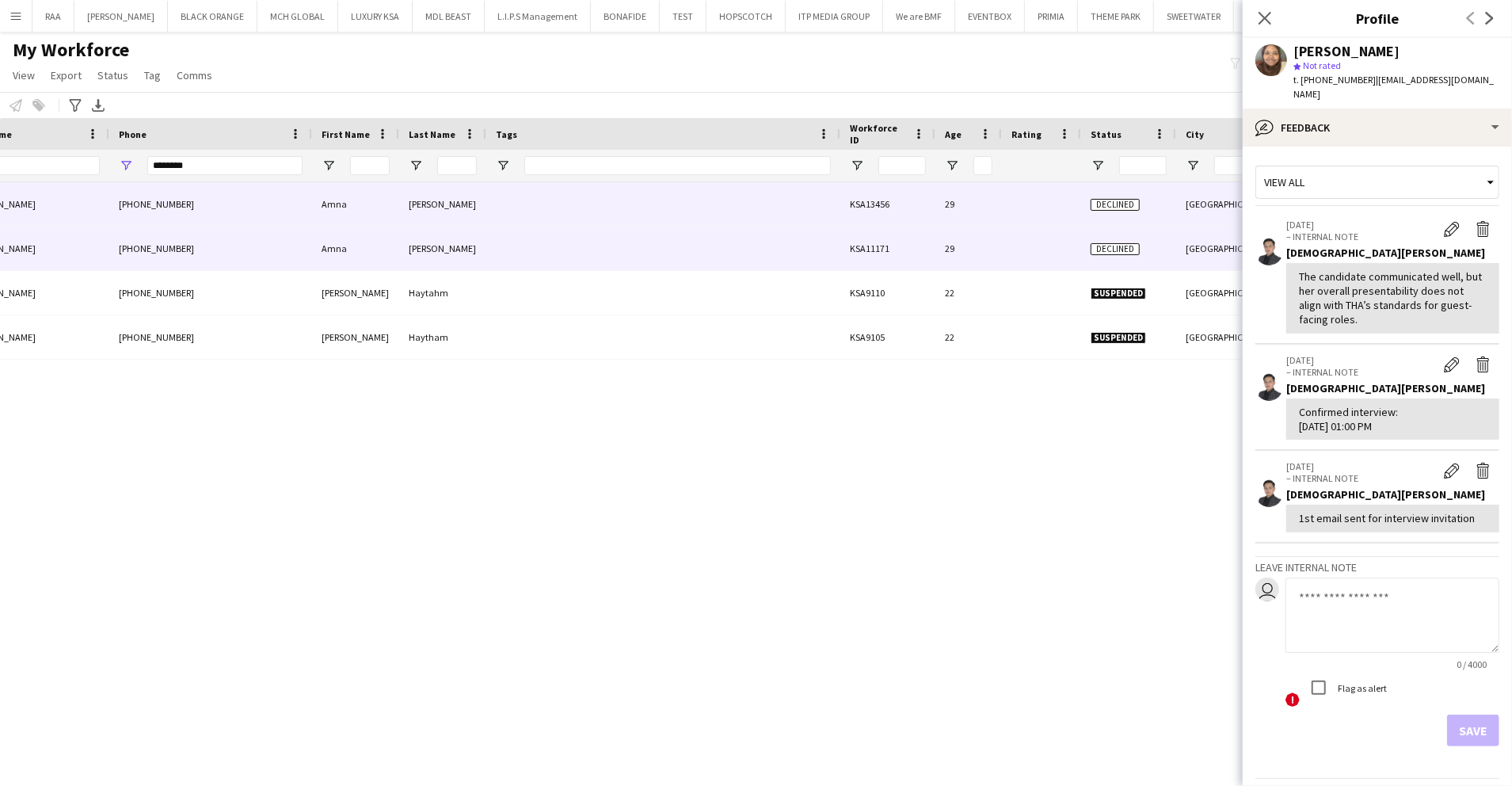
click at [1152, 246] on div "Declined" at bounding box center [1129, 248] width 95 height 43
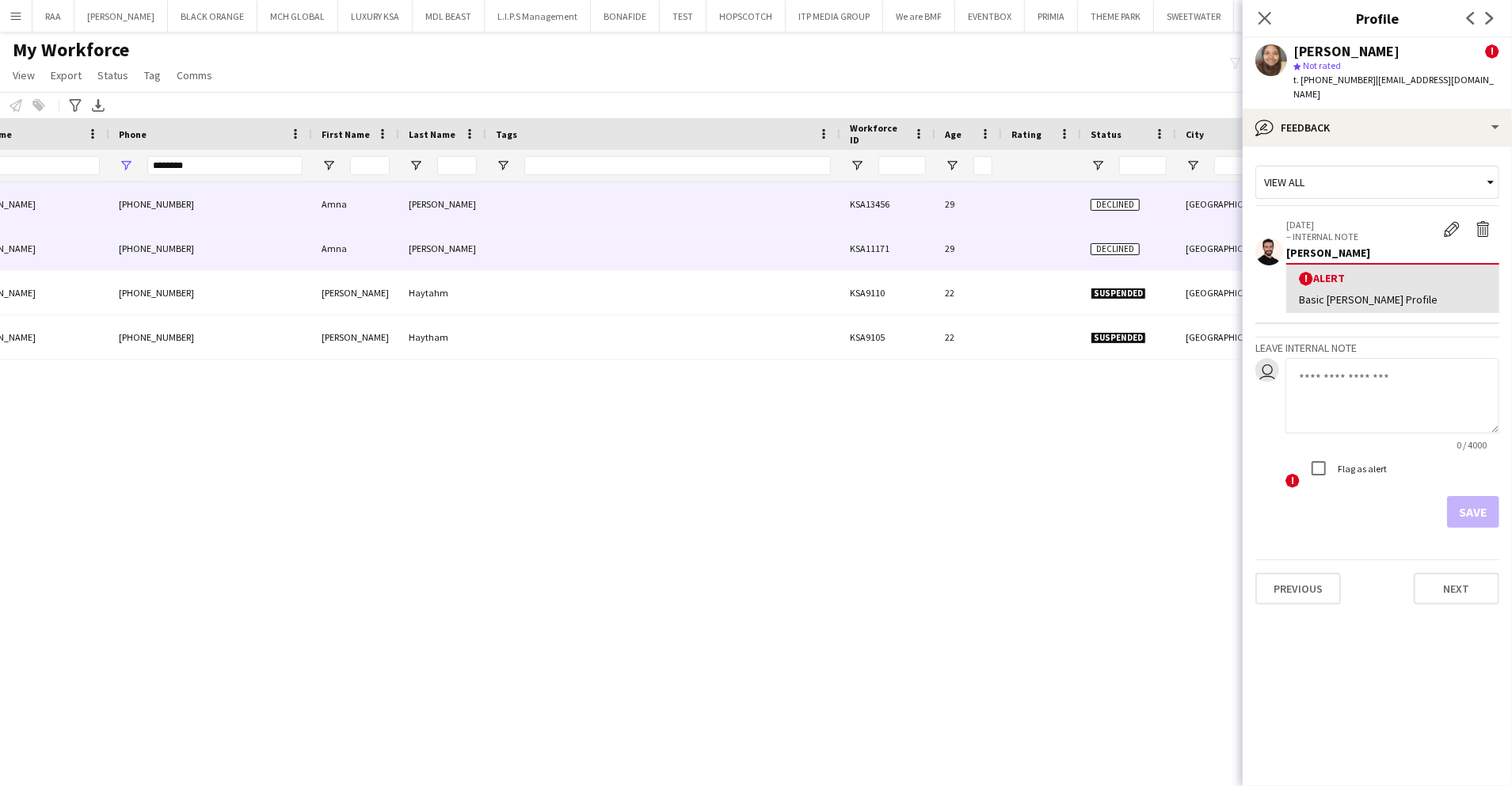
click at [1151, 202] on div "Declined" at bounding box center [1129, 204] width 95 height 43
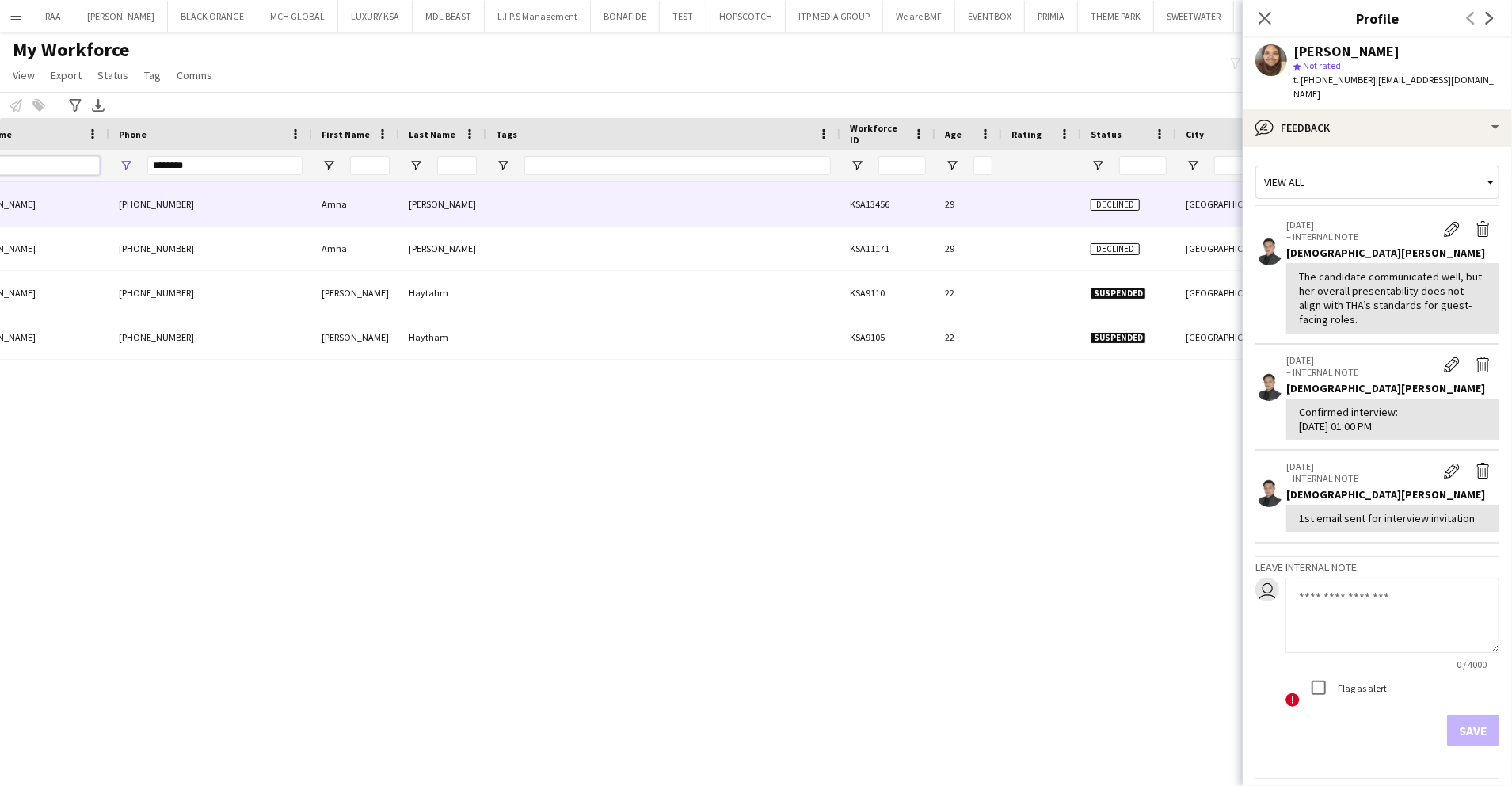
click at [85, 164] on input "Full Name Filter Input" at bounding box center [48, 166] width 103 height 19
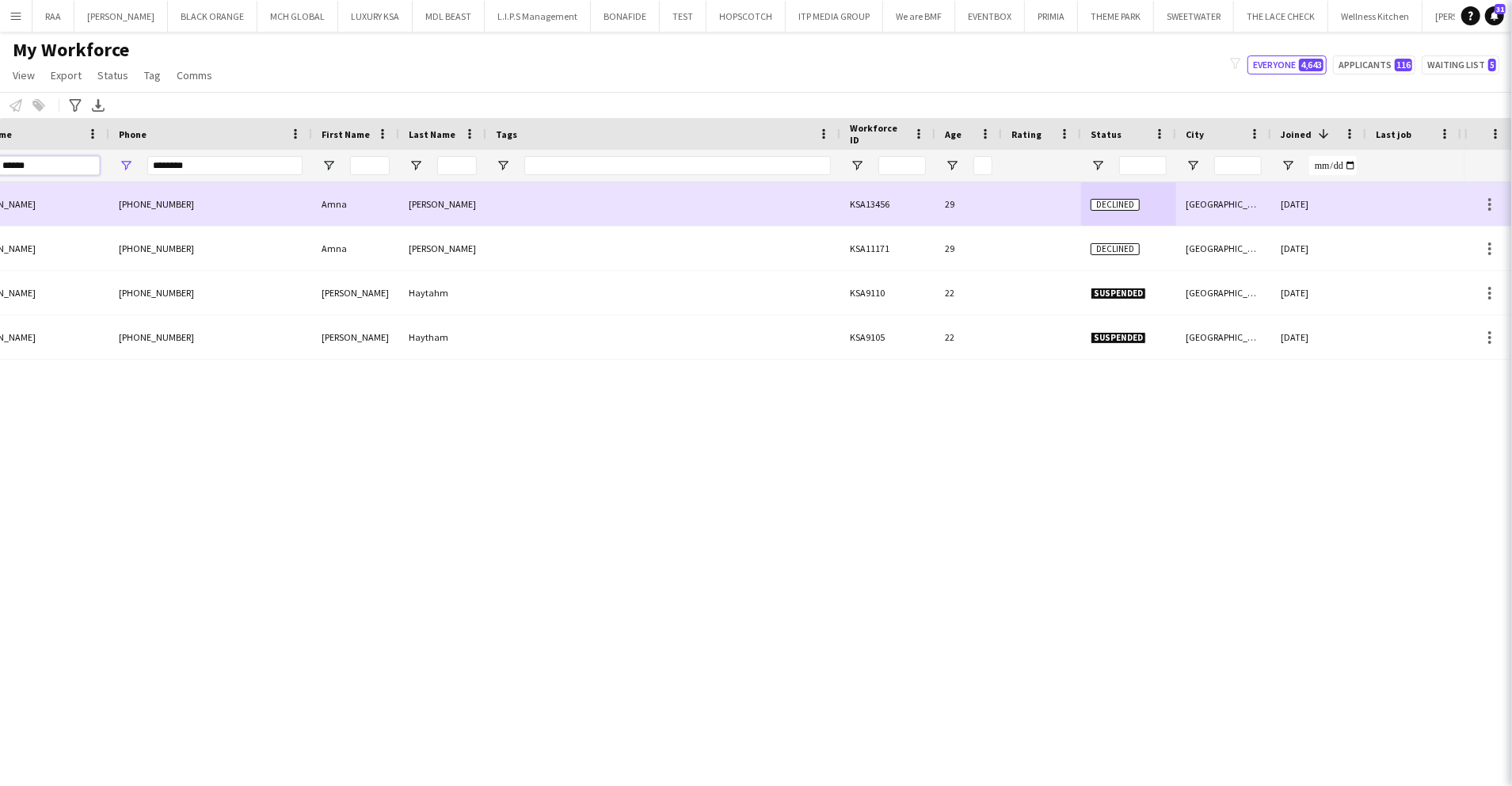
type input "******"
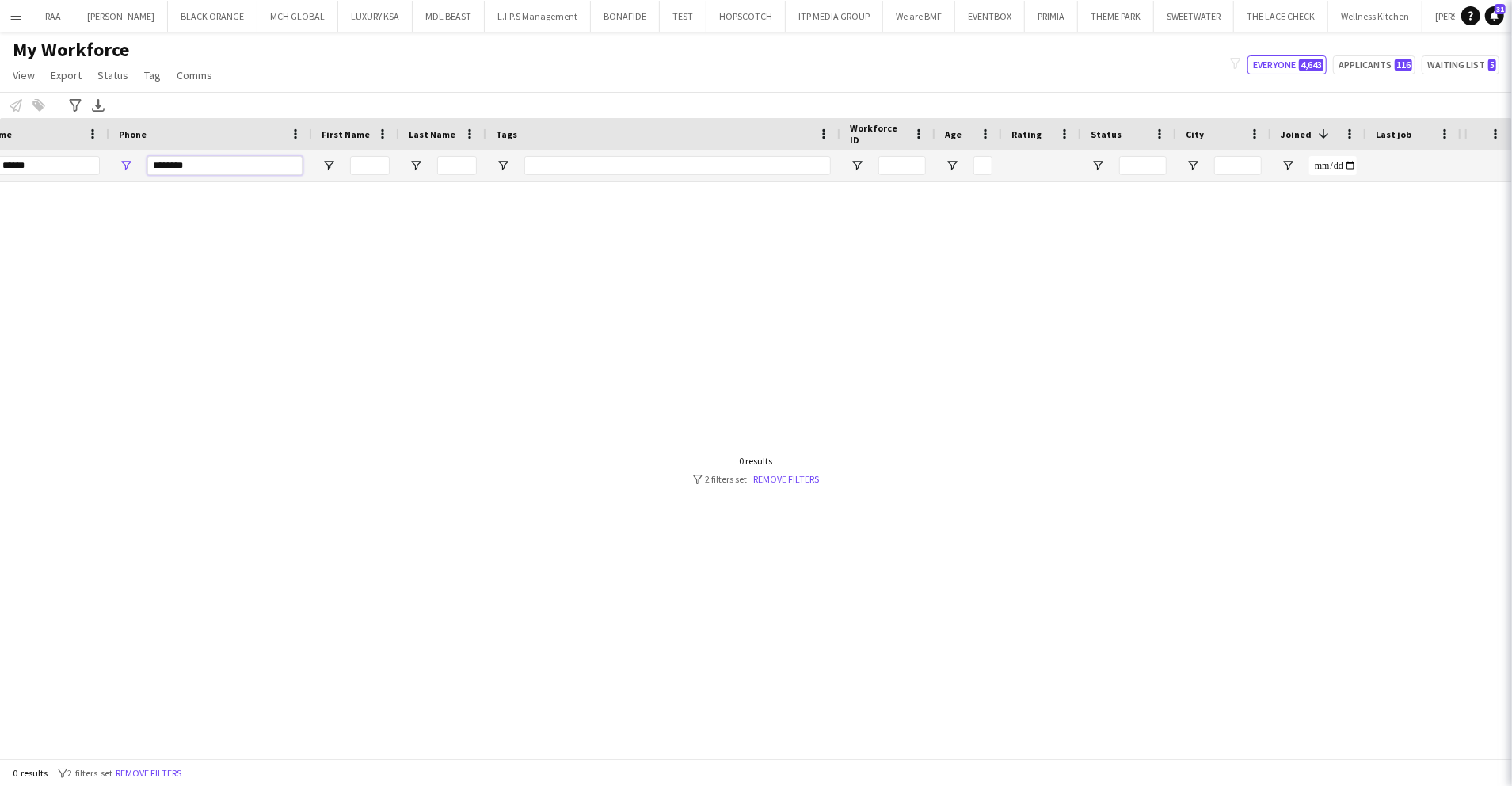
drag, startPoint x: 225, startPoint y: 168, endPoint x: 37, endPoint y: 129, distance: 192.0
click at [37, 129] on div "Workforce Details Photo Full Name City" at bounding box center [959, 151] width 2206 height 64
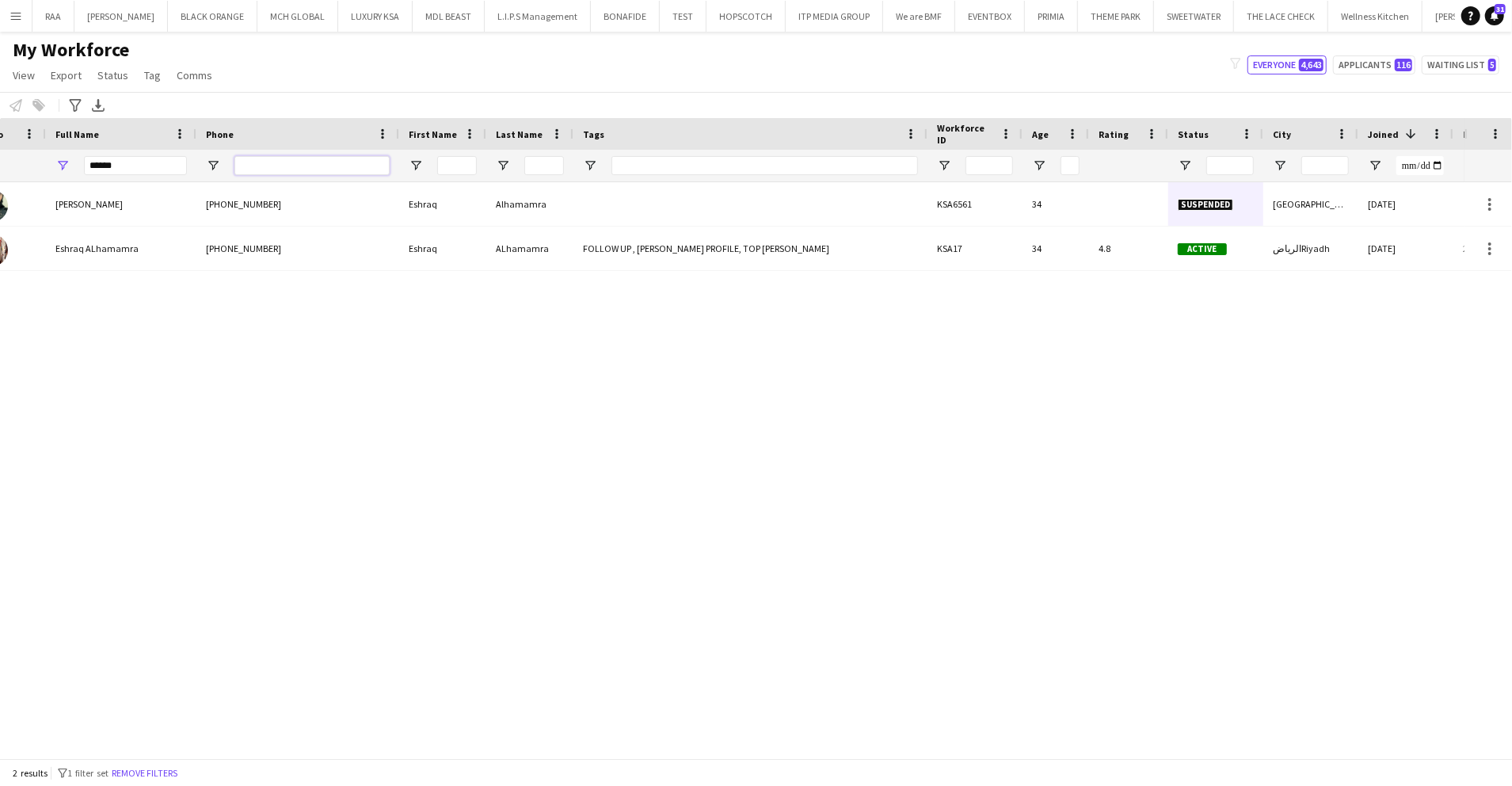
scroll to position [0, 0]
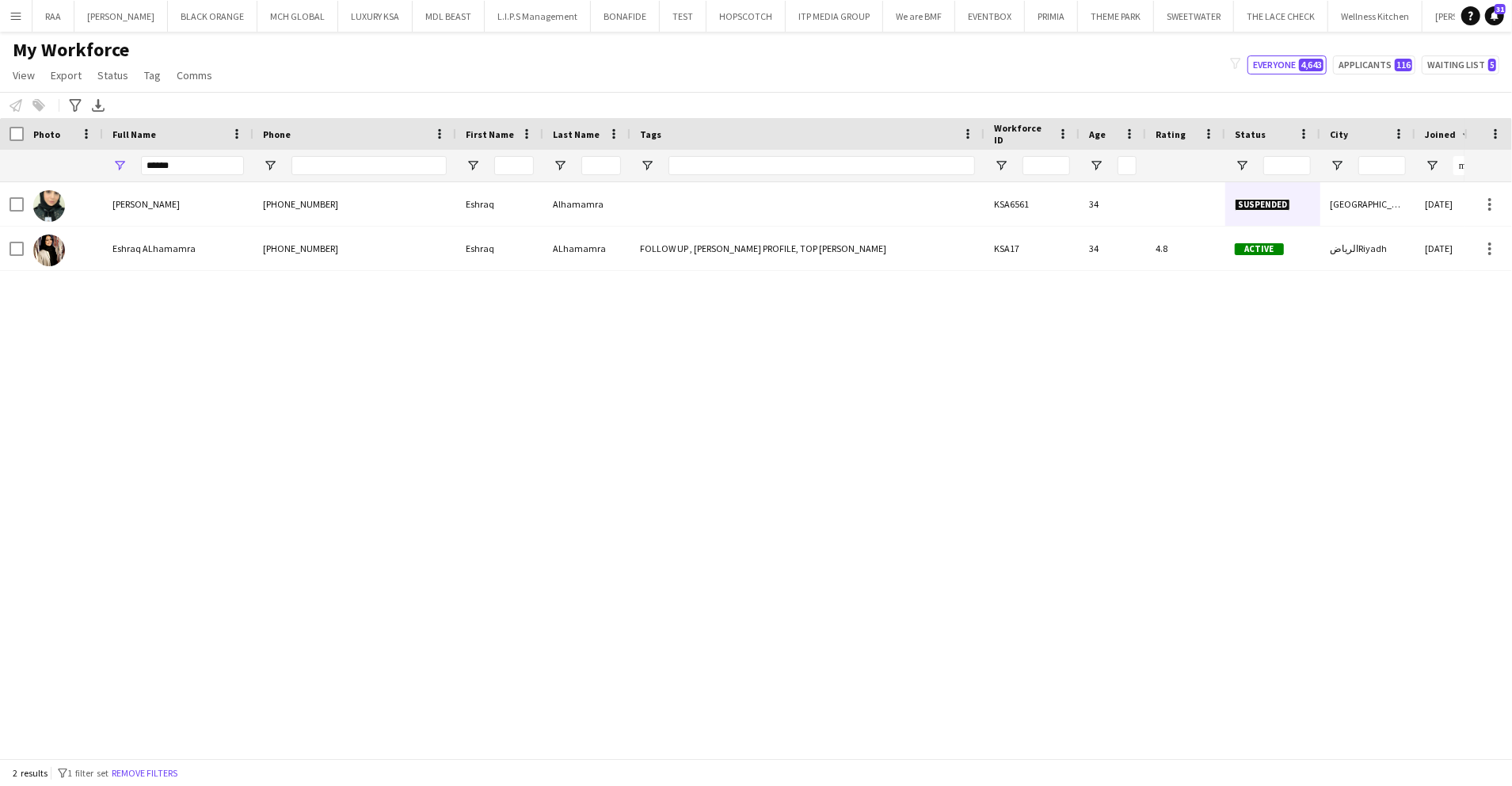
click at [118, 337] on div "[PERSON_NAME] [PHONE_NUMBER] [PERSON_NAME] KSA6561 34 Suspended الرياض [DATE] 0…" at bounding box center [732, 462] width 1464 height 561
click at [181, 171] on input "******" at bounding box center [192, 166] width 103 height 19
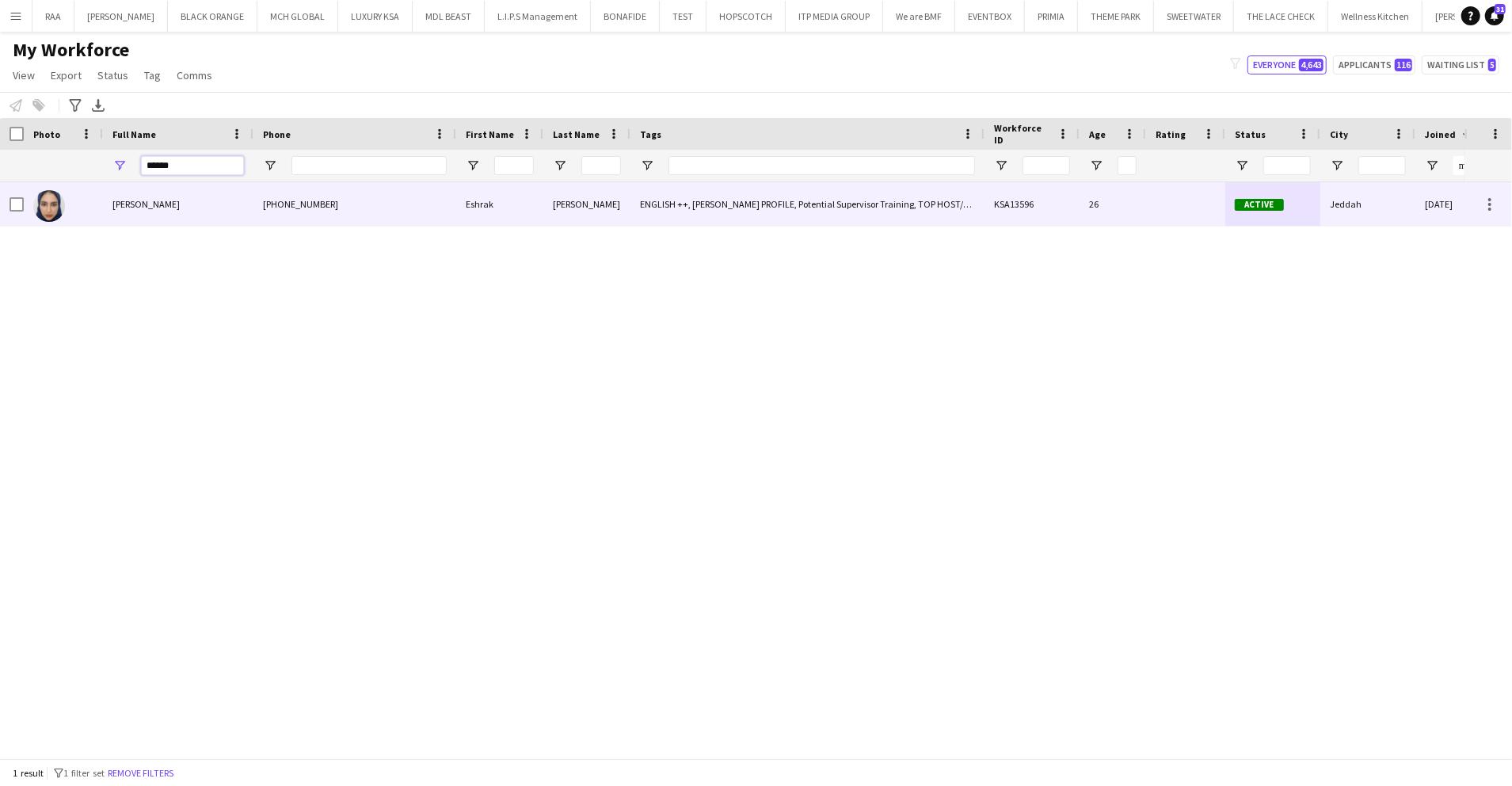
type input "******"
click at [197, 201] on div "[PERSON_NAME]" at bounding box center [178, 204] width 151 height 43
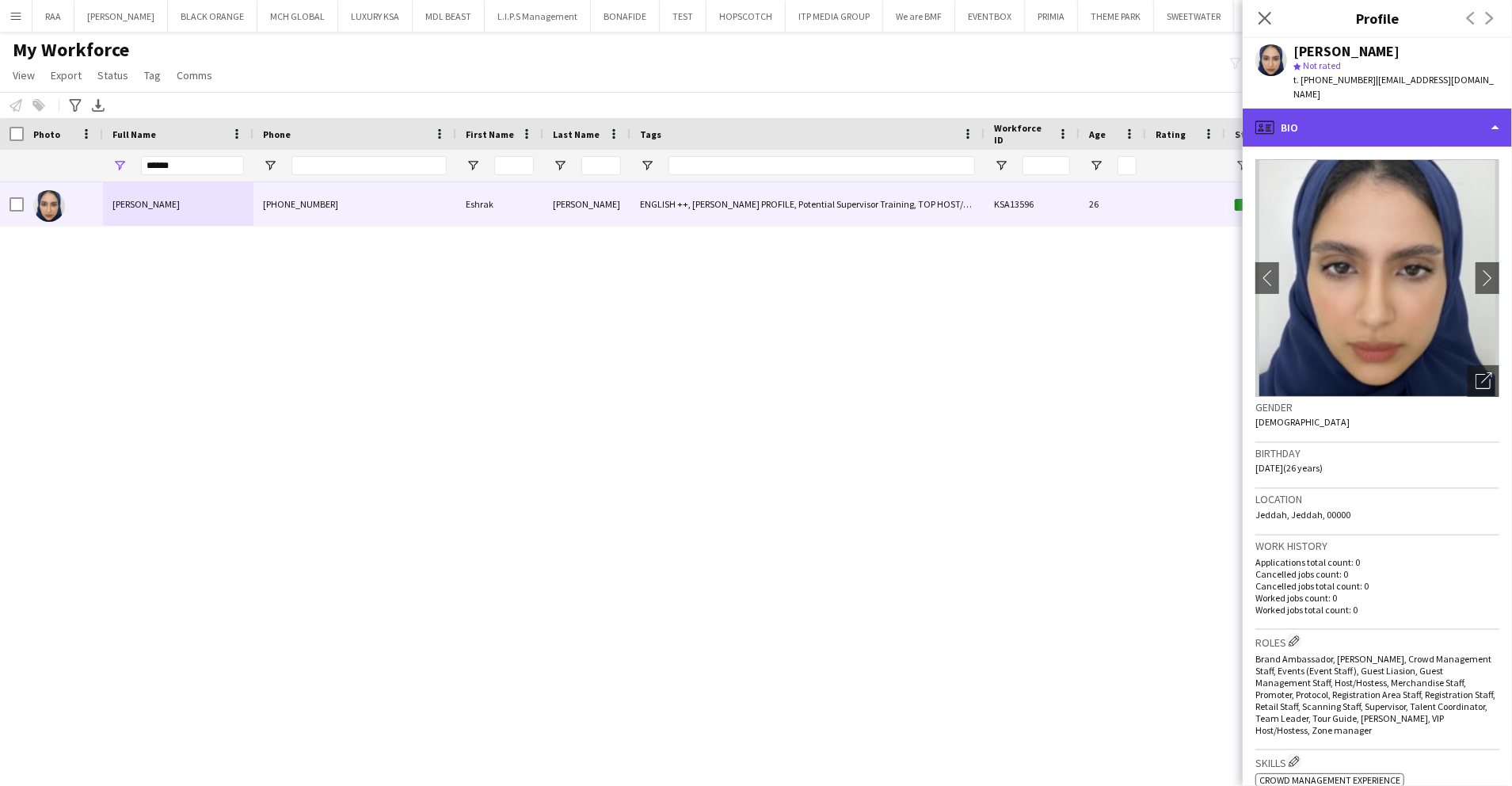
click at [1300, 114] on div "profile Bio" at bounding box center [1378, 127] width 270 height 38
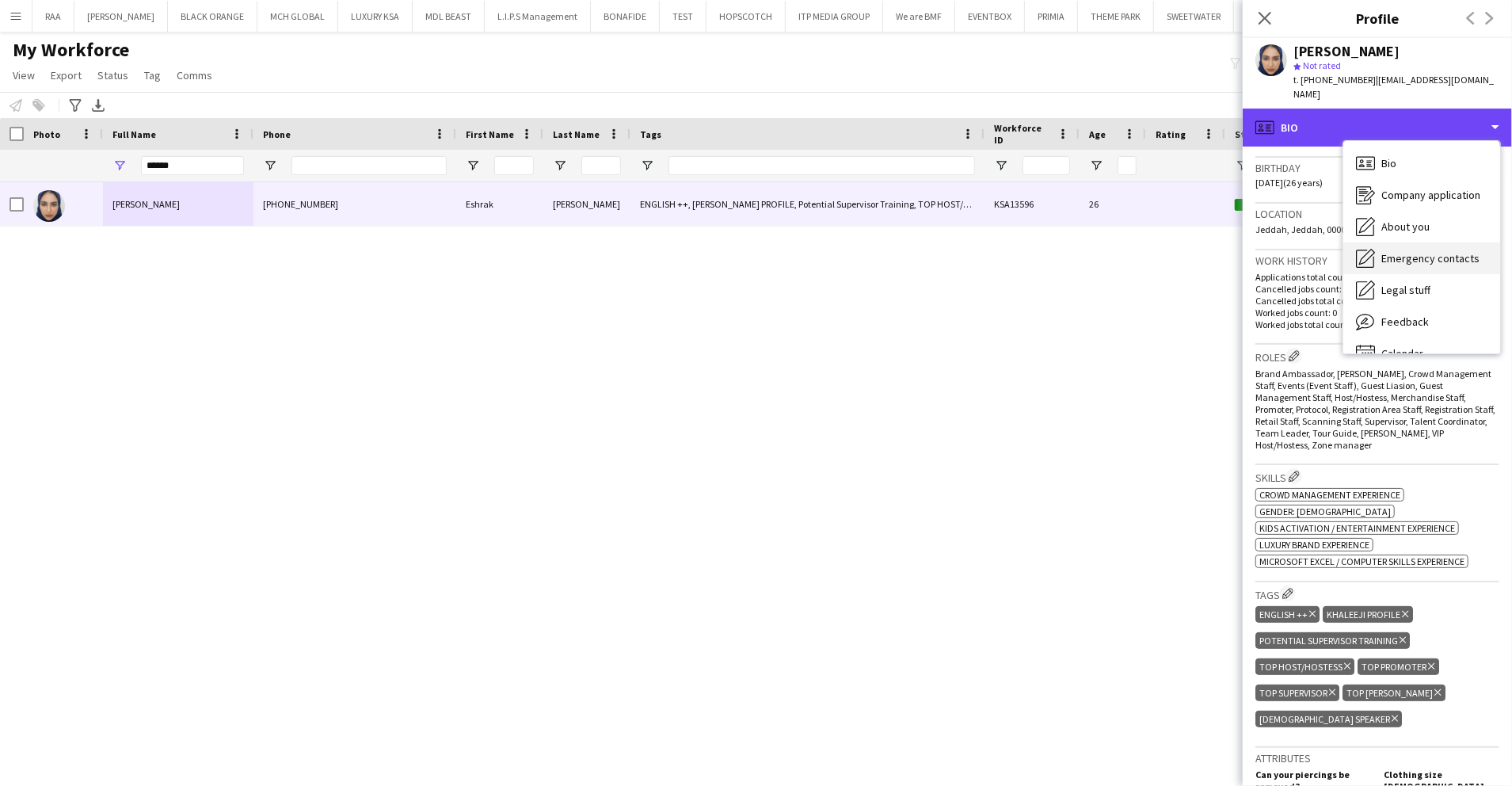
scroll to position [422, 0]
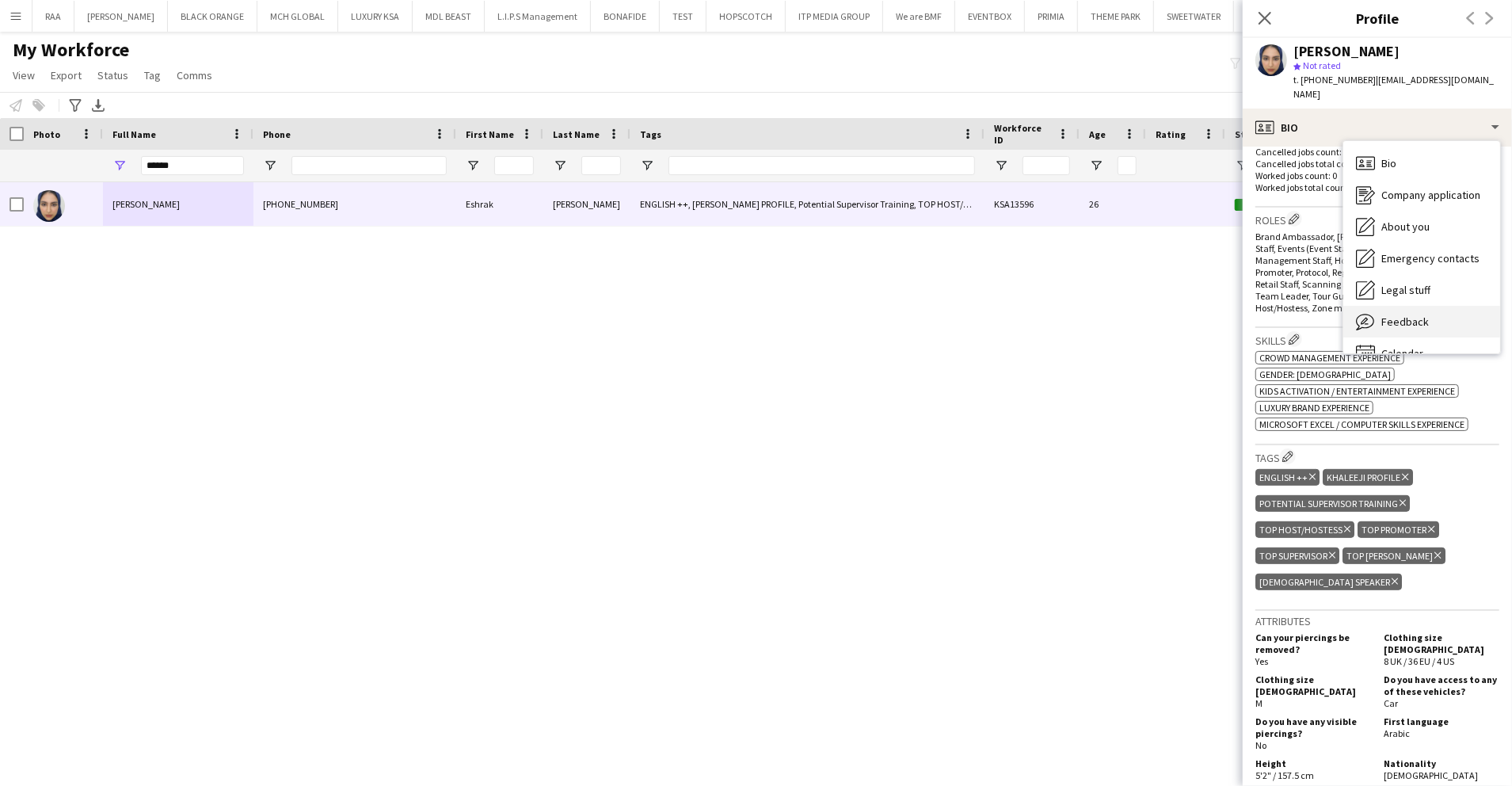
click at [1406, 315] on span "Feedback" at bounding box center [1405, 322] width 48 height 14
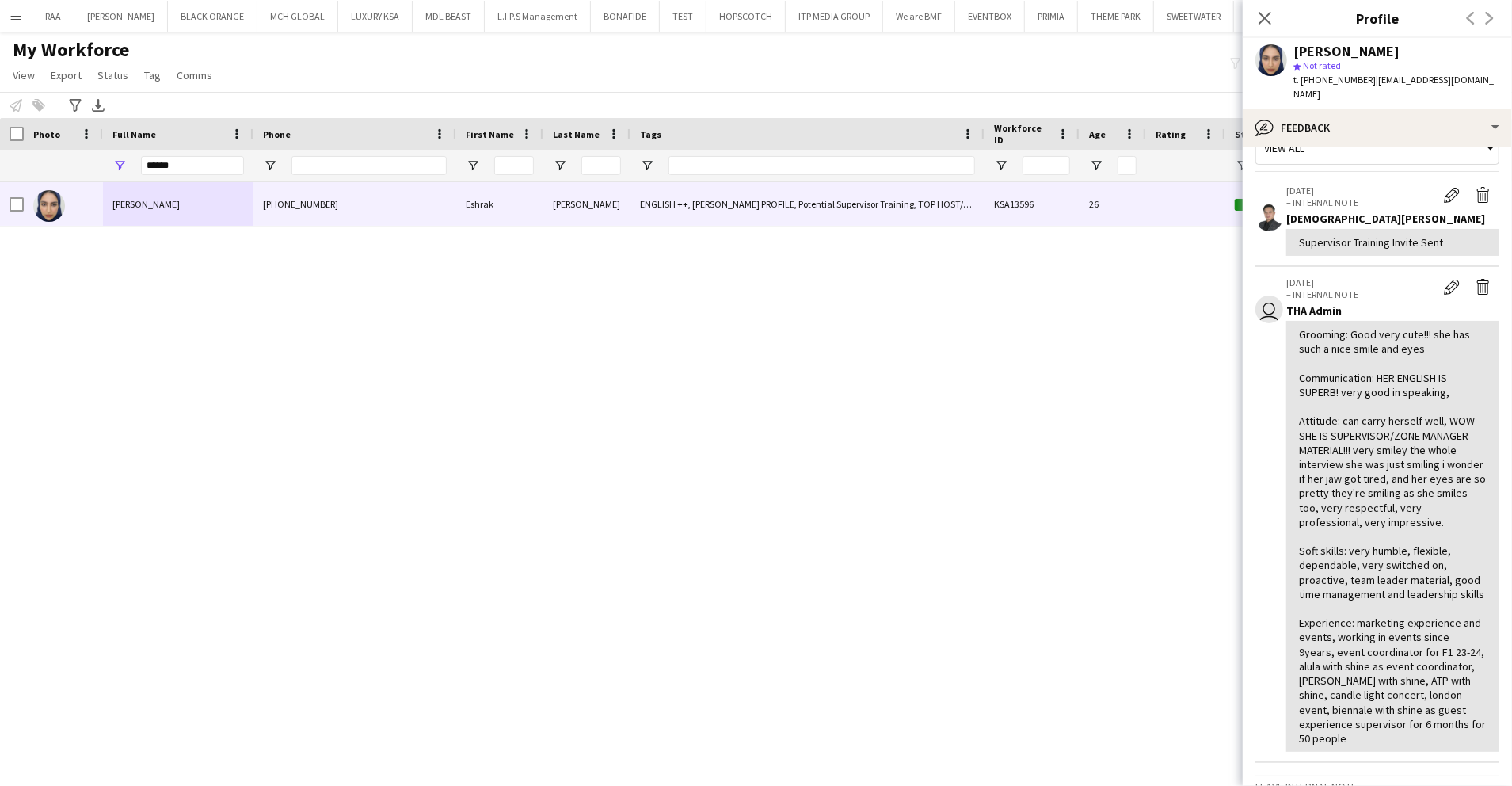
scroll to position [0, 0]
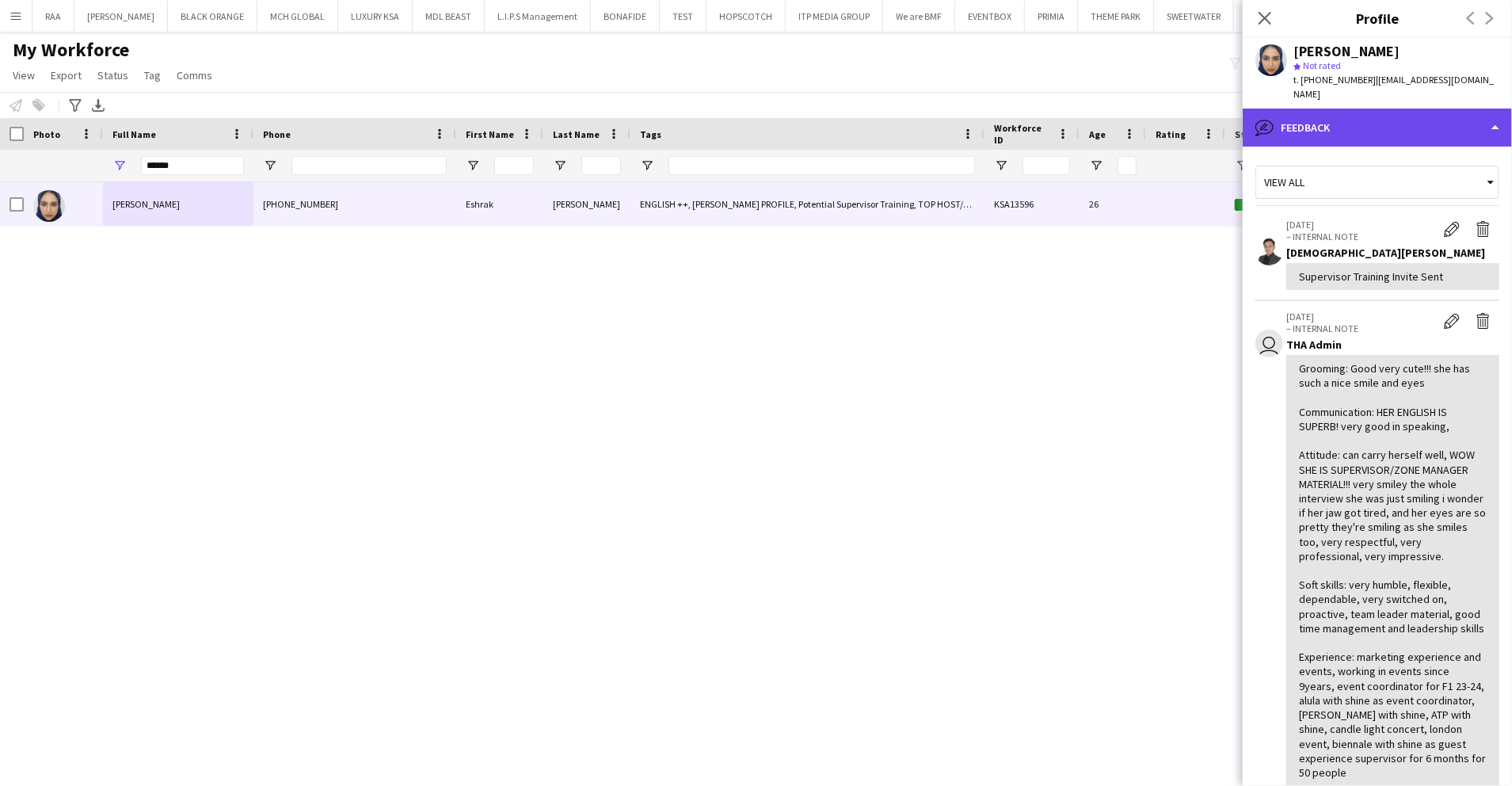
click at [1415, 114] on div "bubble-pencil Feedback" at bounding box center [1378, 127] width 270 height 38
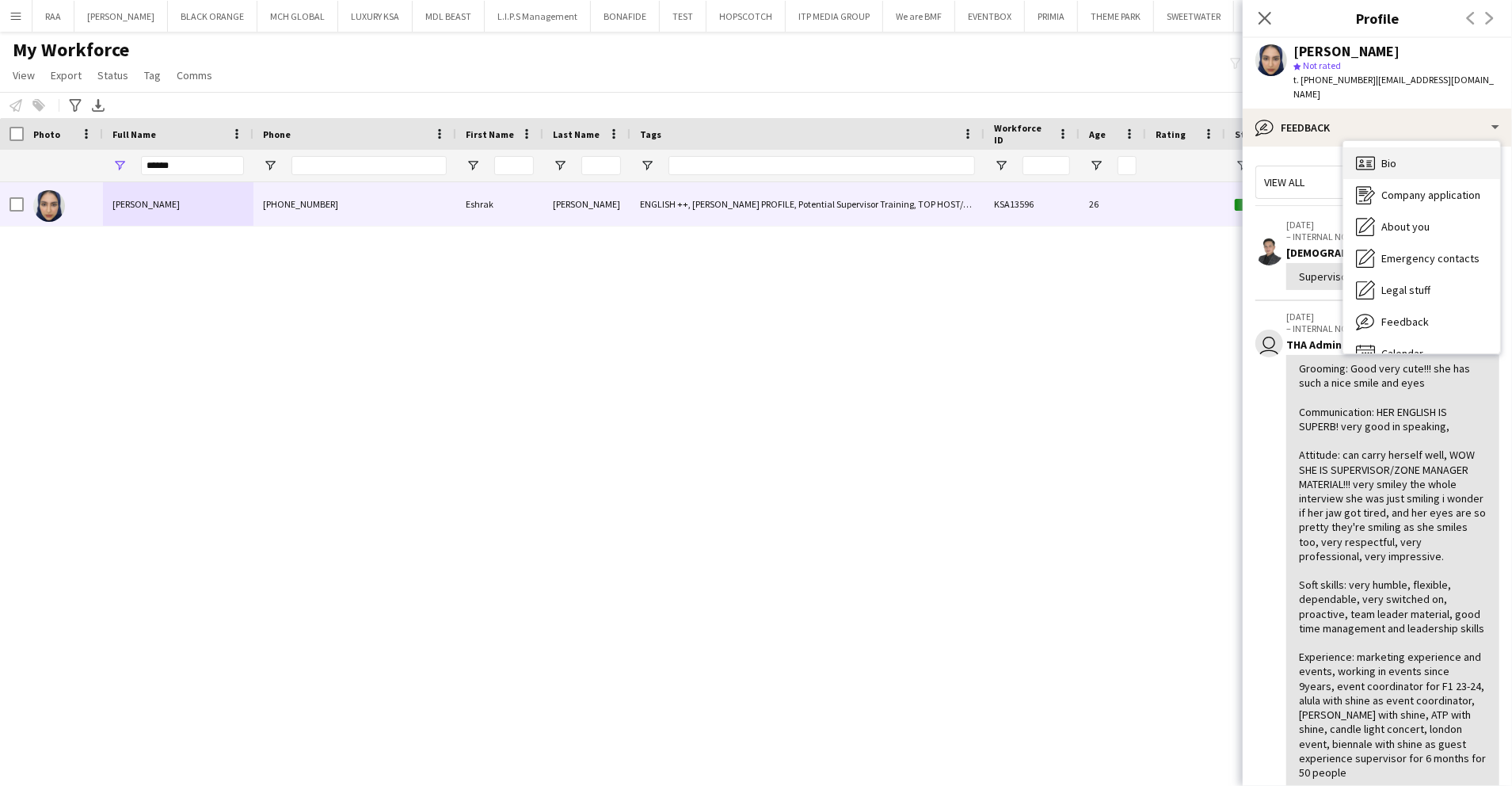
click at [1416, 147] on div "Bio Bio" at bounding box center [1422, 163] width 157 height 31
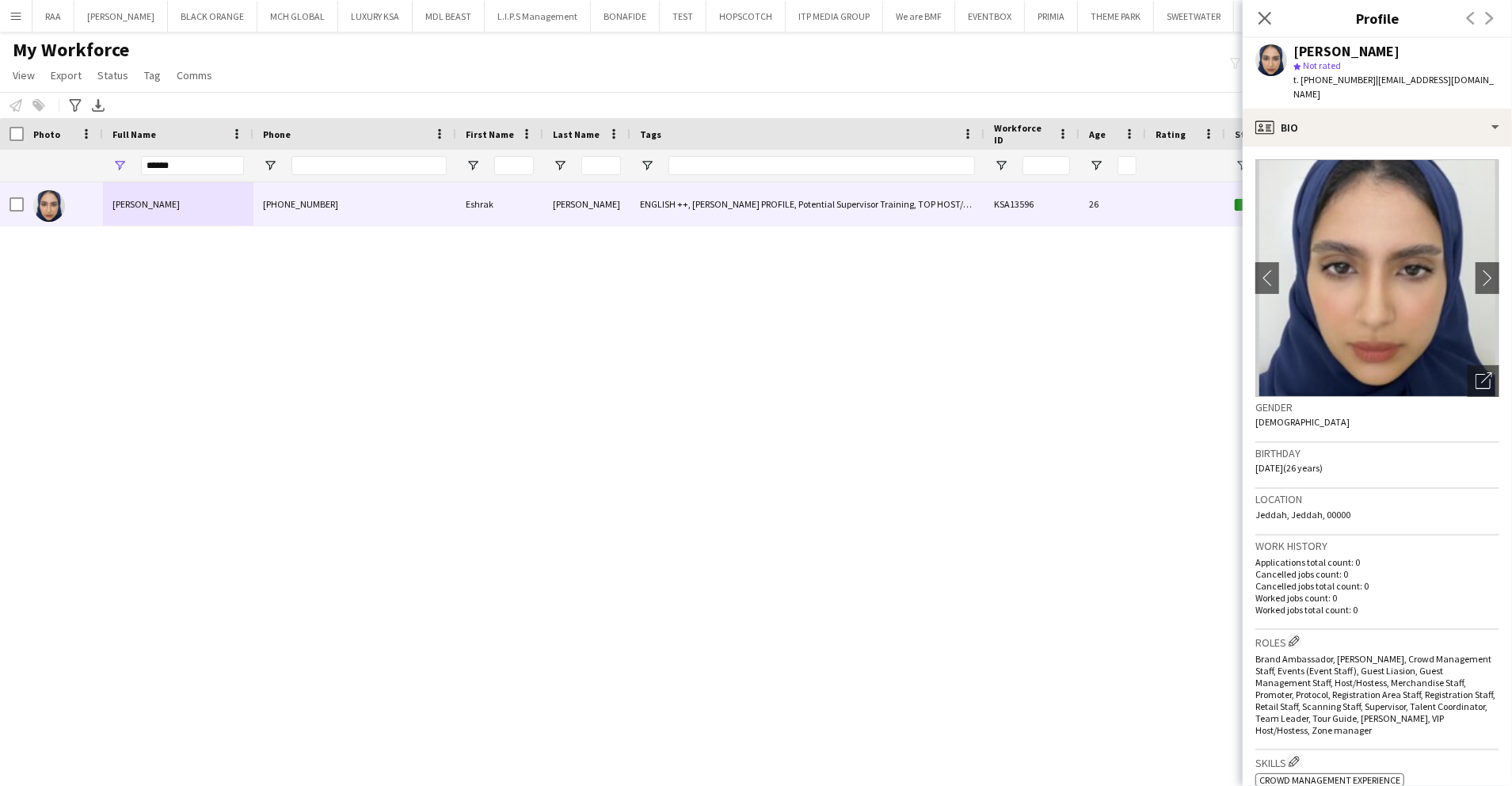
click at [1473, 349] on img at bounding box center [1377, 278] width 244 height 238
click at [1476, 372] on icon "Open photos pop-in" at bounding box center [1484, 380] width 17 height 17
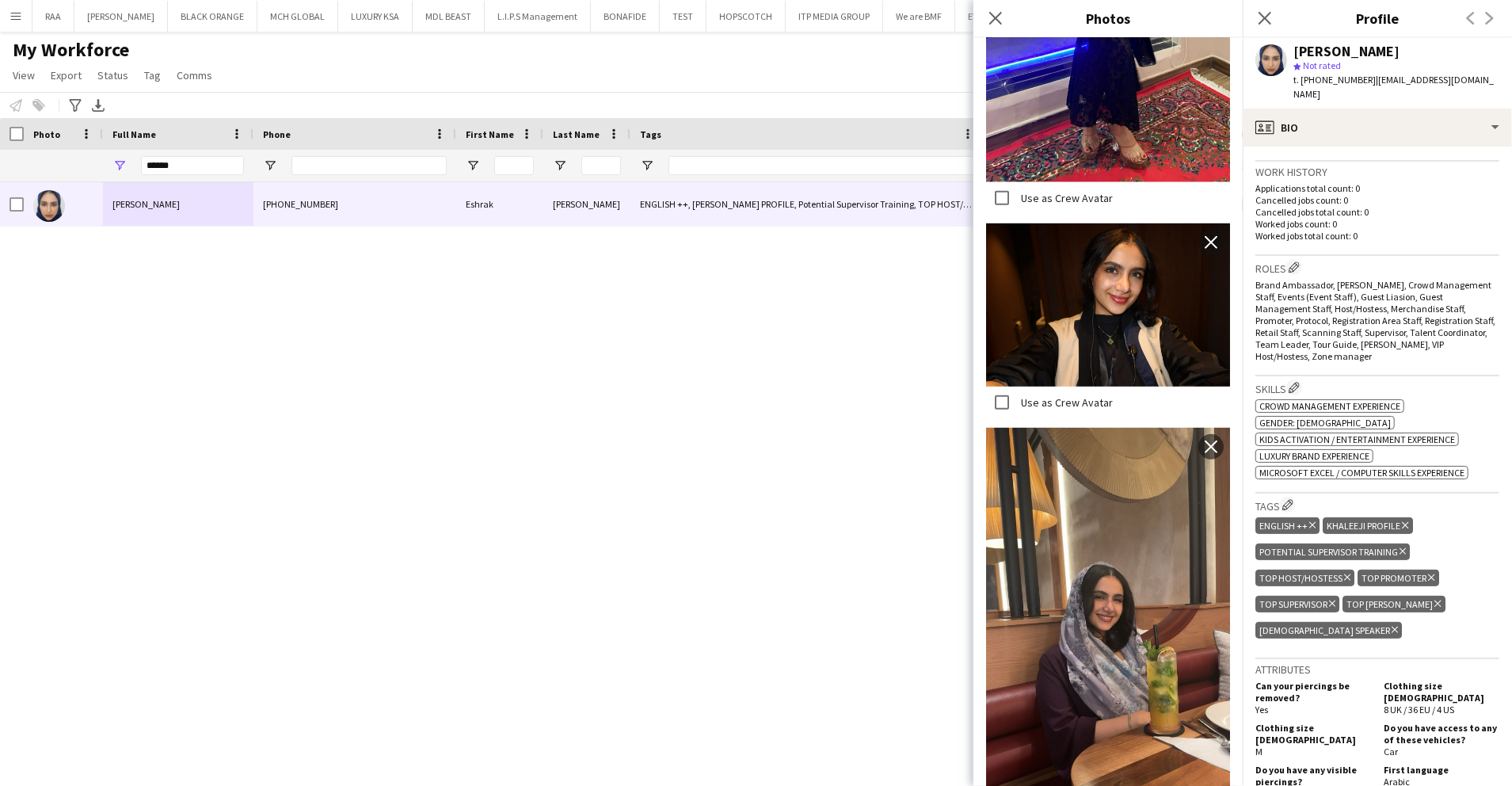
scroll to position [422, 0]
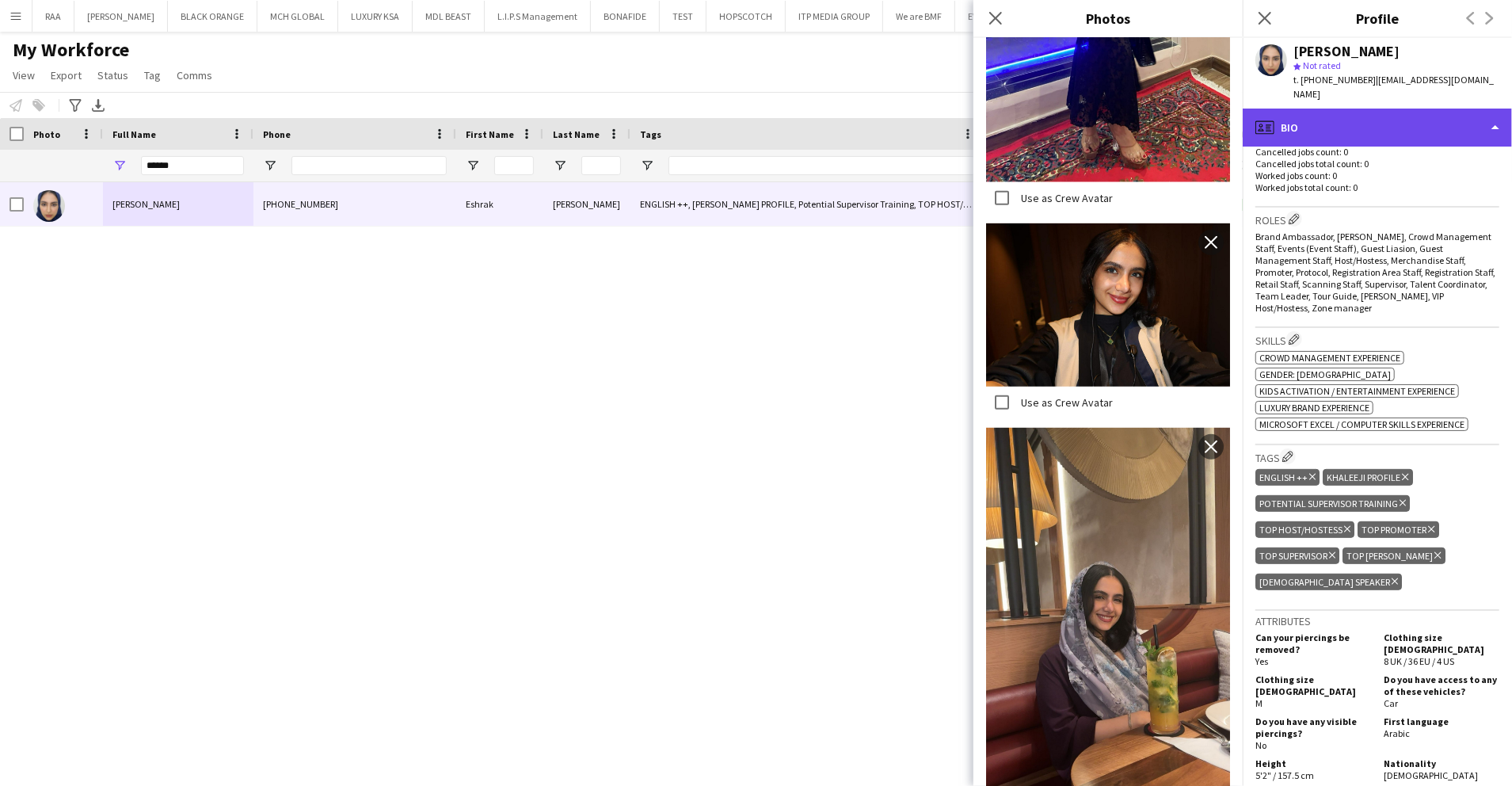
click at [1335, 109] on div "profile Bio" at bounding box center [1378, 127] width 270 height 38
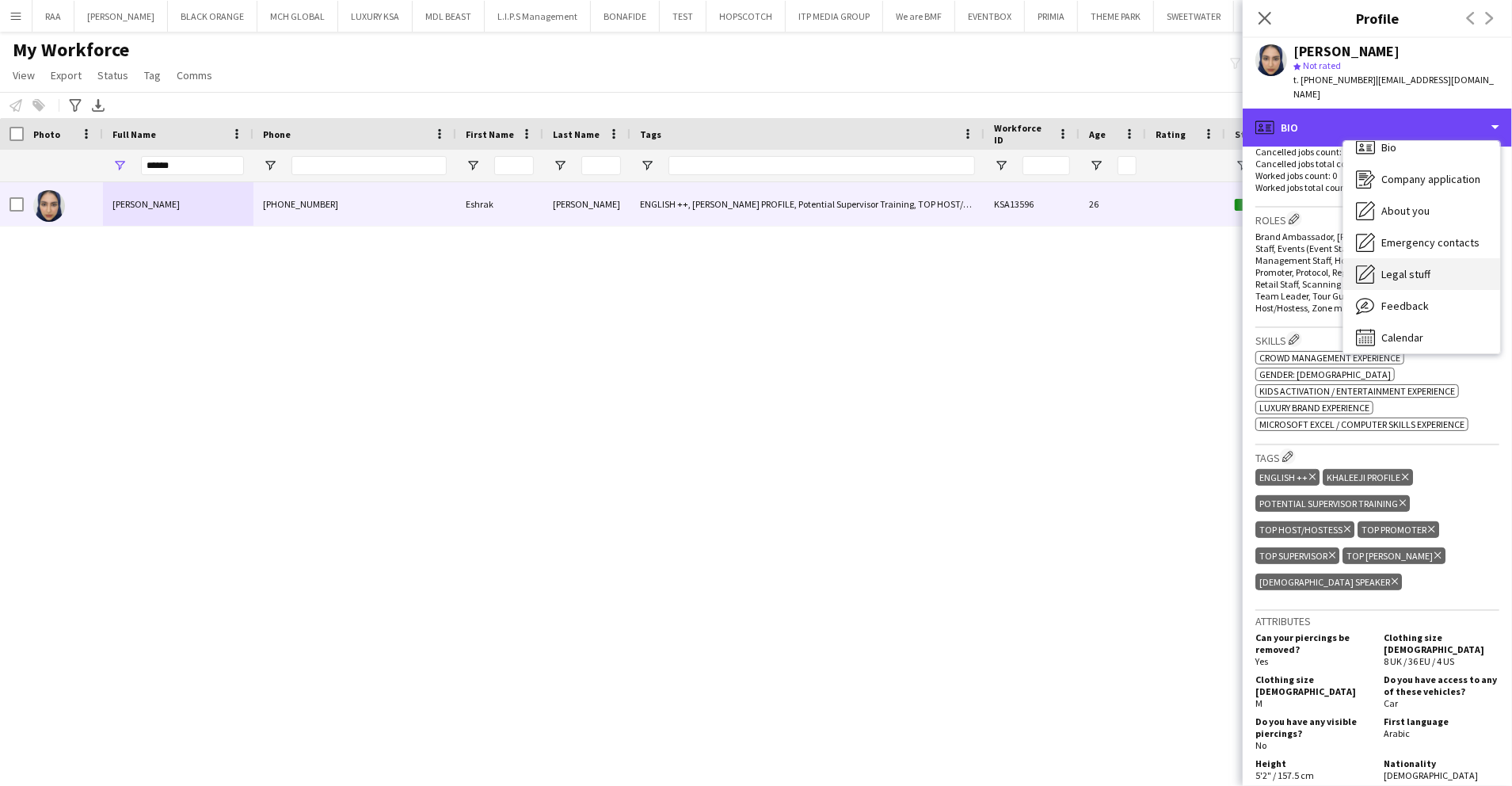
scroll to position [23, 0]
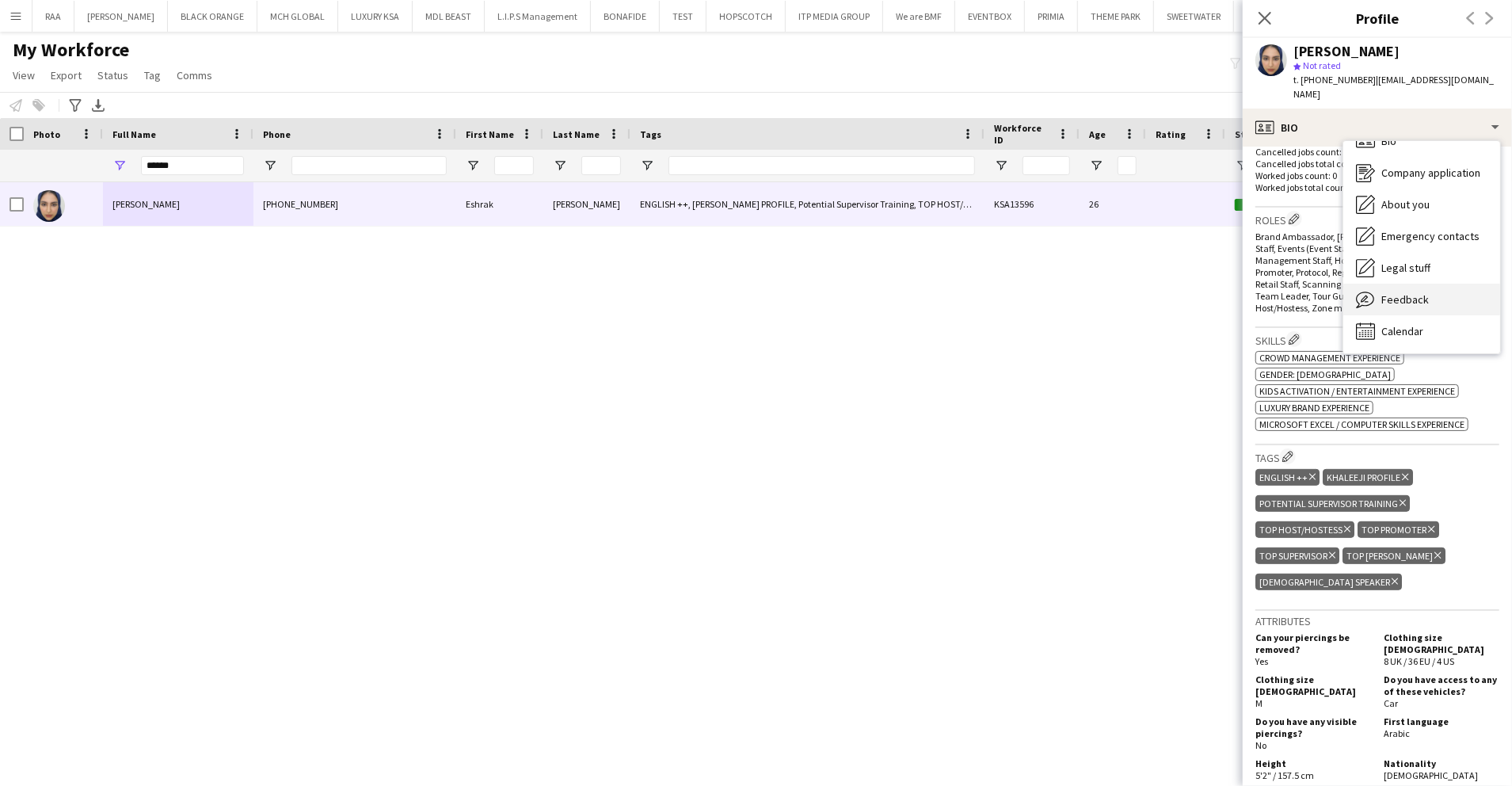
click at [1431, 283] on div "Feedback Feedback" at bounding box center [1422, 299] width 157 height 31
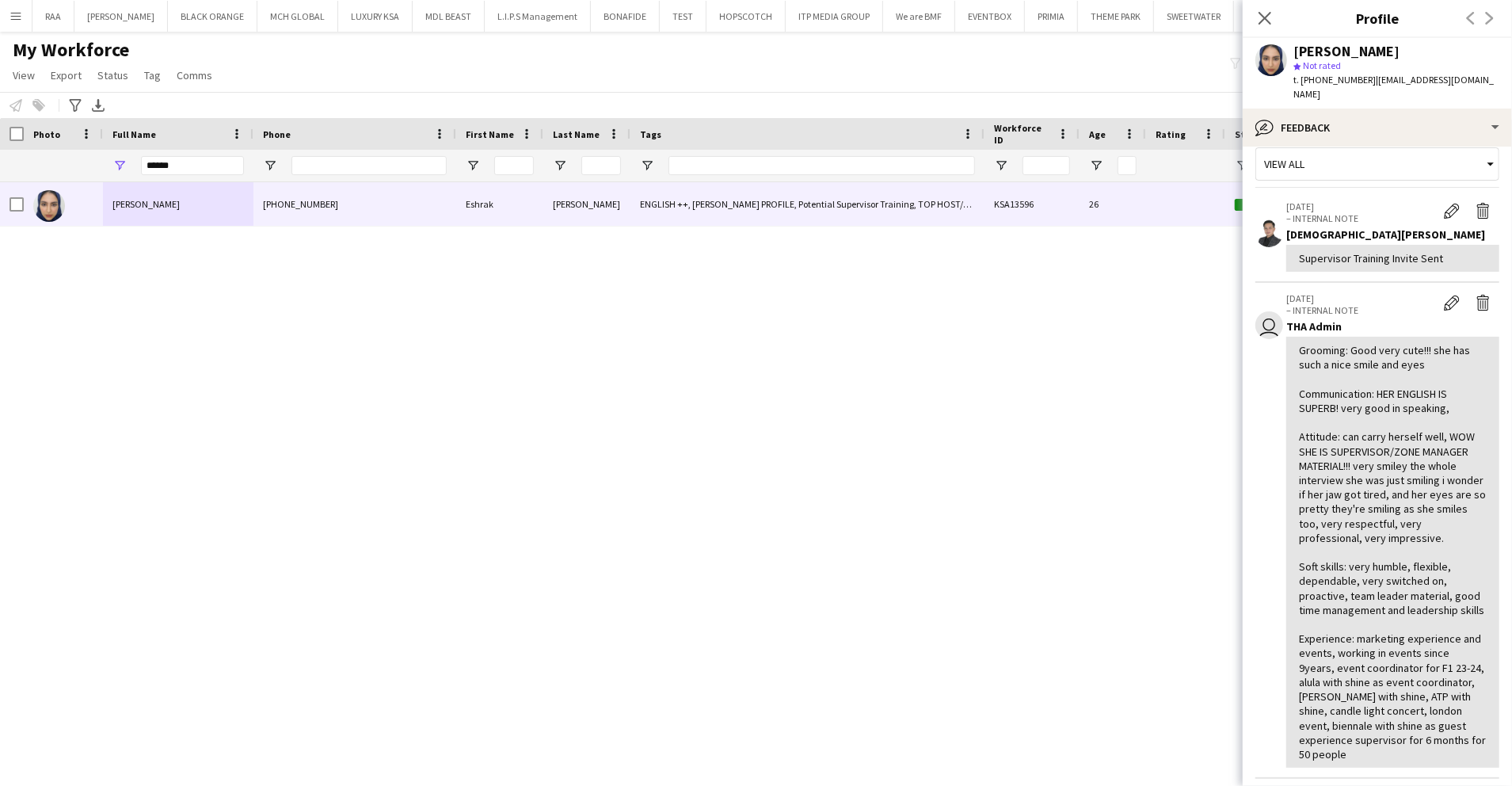
scroll to position [0, 0]
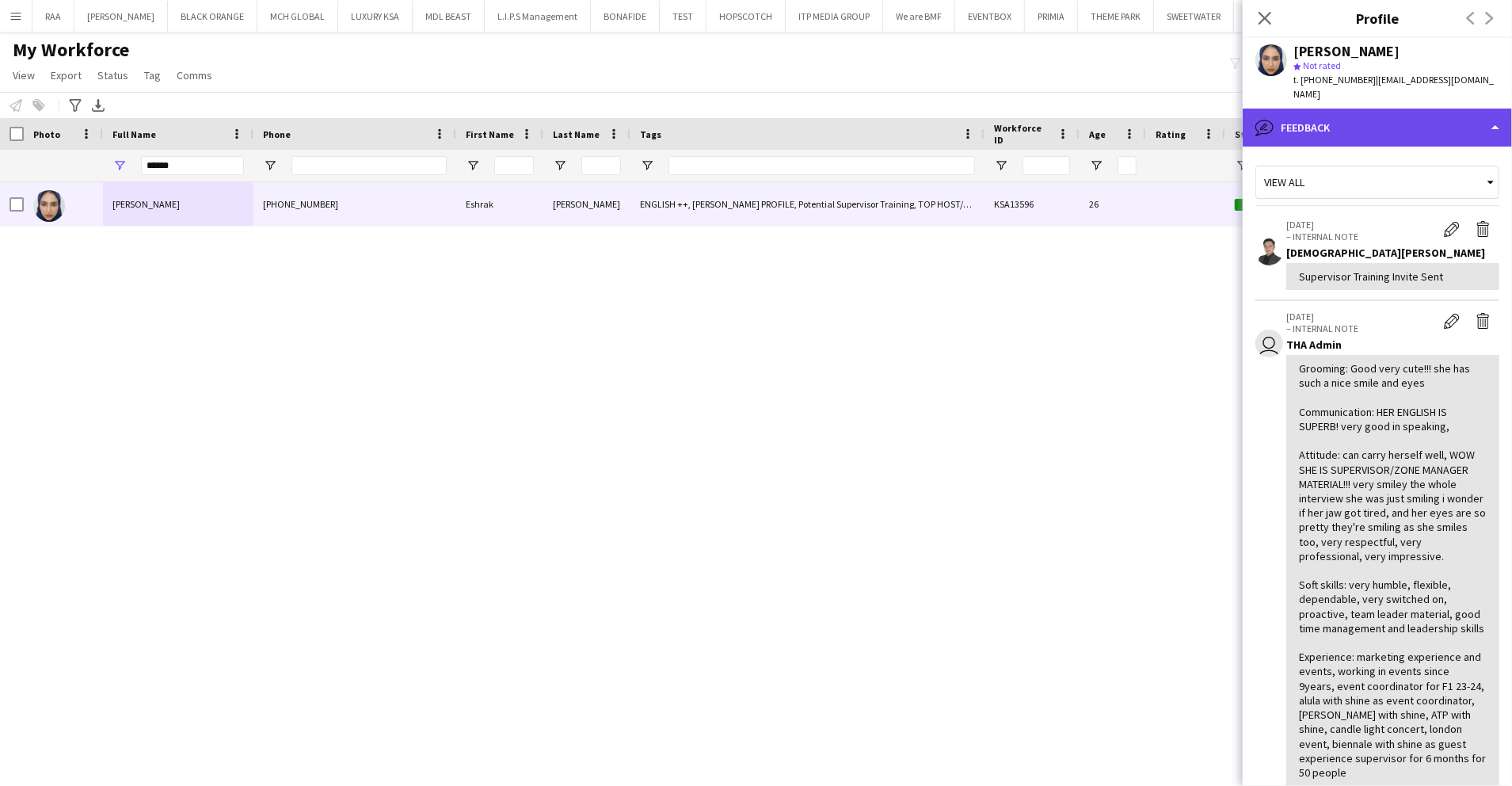
click at [1382, 112] on div "bubble-pencil Feedback" at bounding box center [1378, 127] width 270 height 38
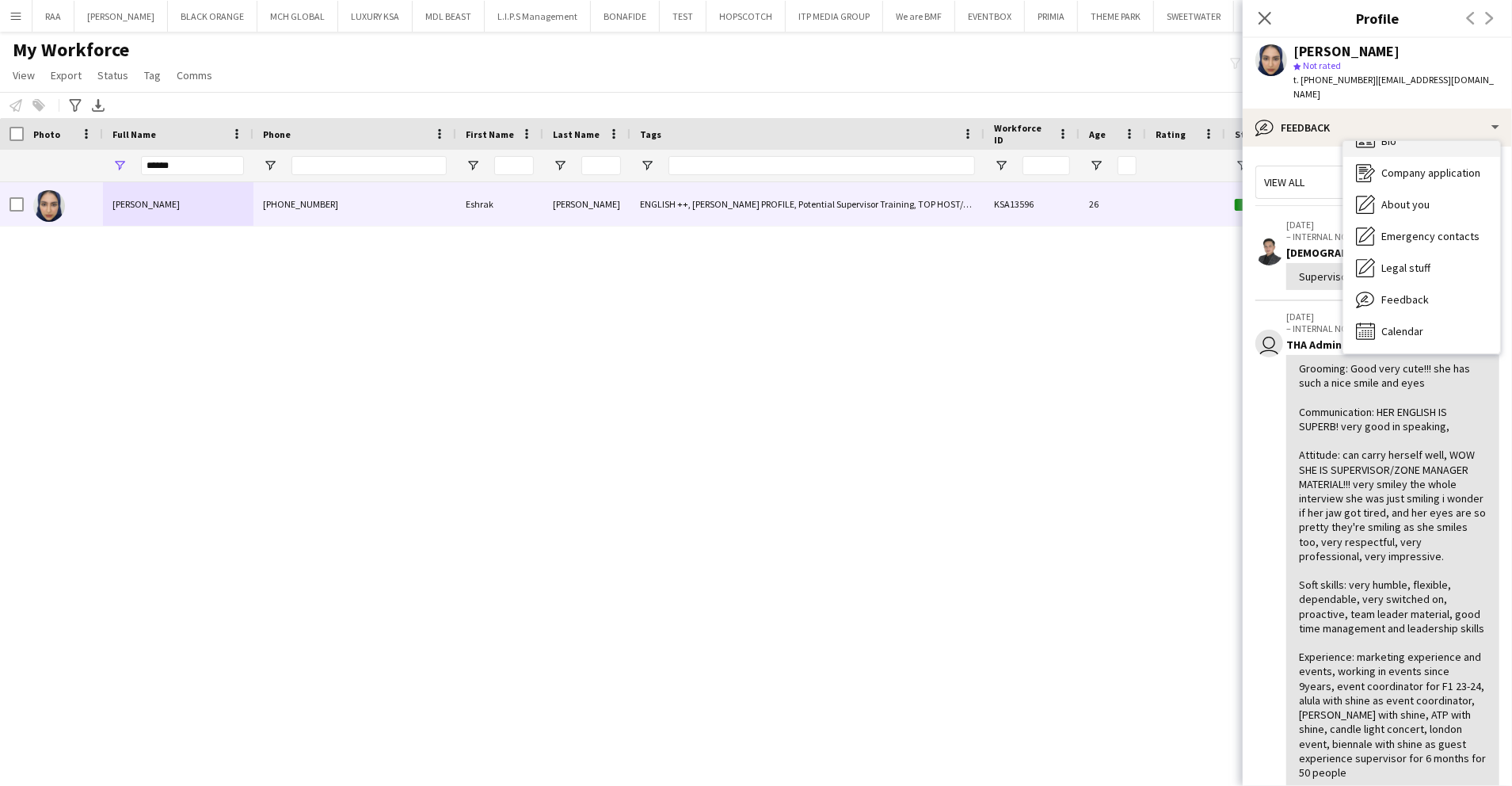
click at [1385, 134] on span "Bio" at bounding box center [1389, 141] width 15 height 14
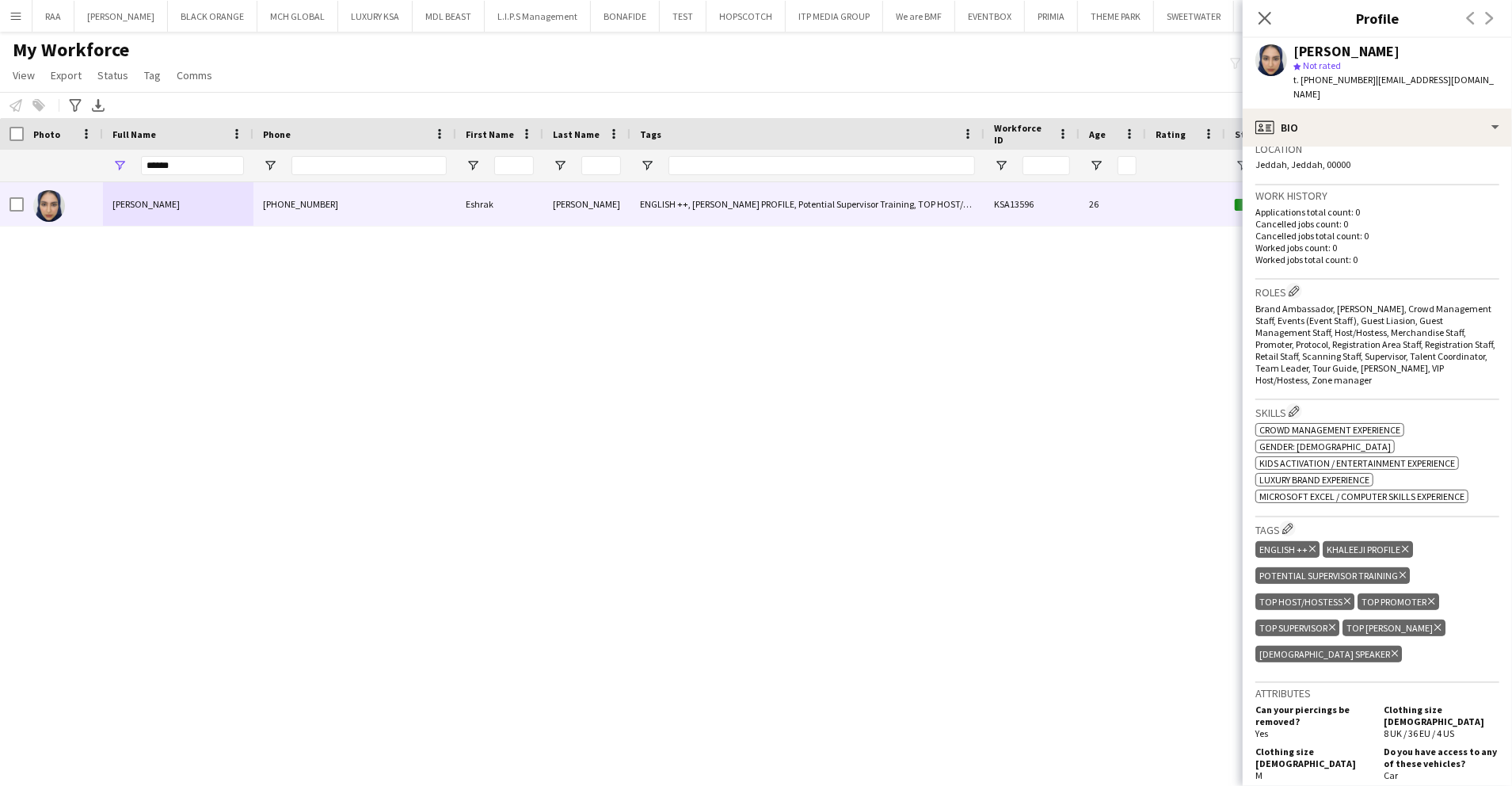
scroll to position [527, 0]
